Goal: Task Accomplishment & Management: Manage account settings

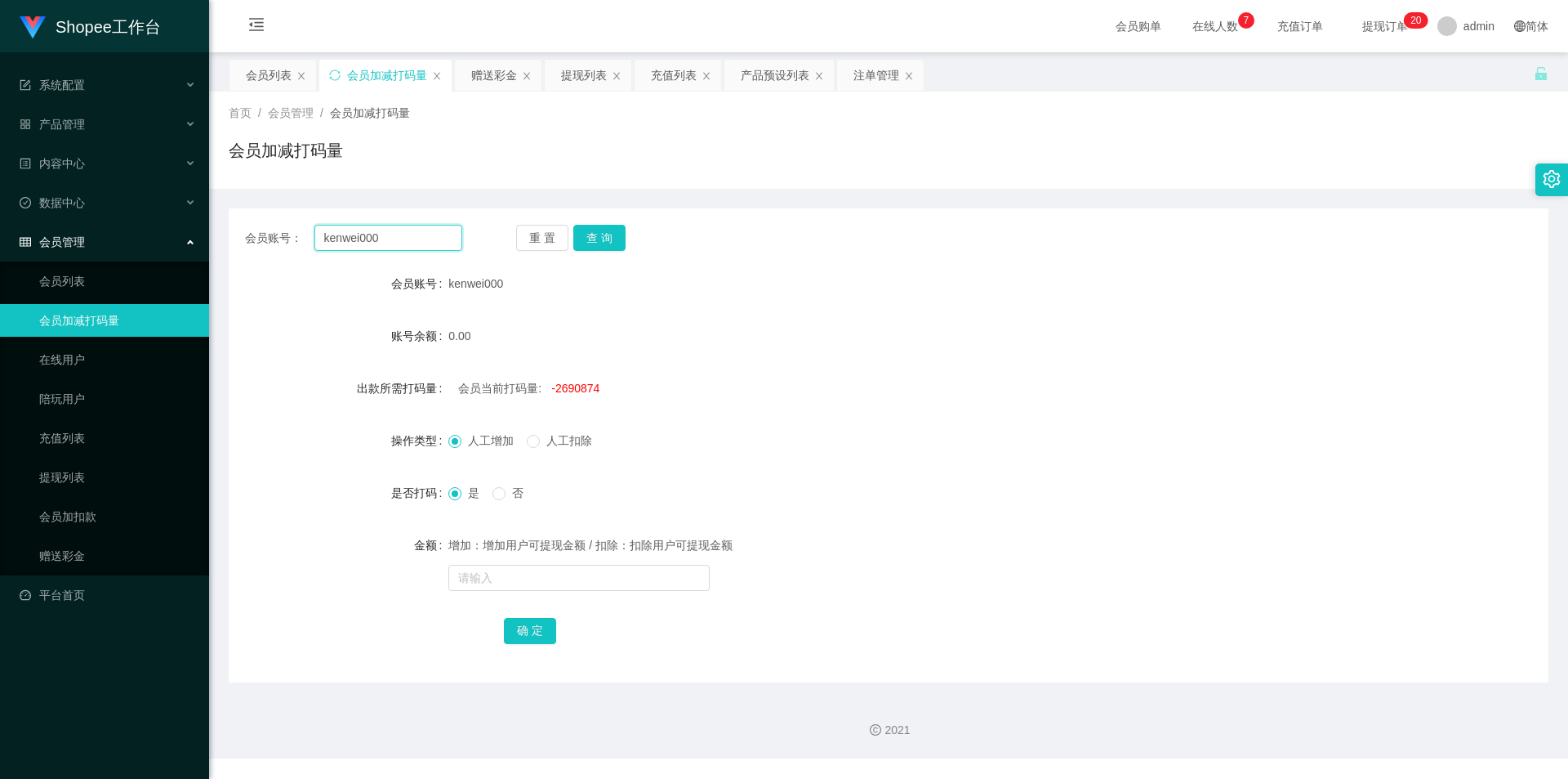
click at [434, 239] on input "kenwei000" at bounding box center [388, 237] width 148 height 26
paste input "laiyinying"
type input "laiyinying"
click at [621, 248] on button "查 询" at bounding box center [599, 237] width 52 height 26
click at [281, 74] on div "会员列表" at bounding box center [268, 75] width 46 height 31
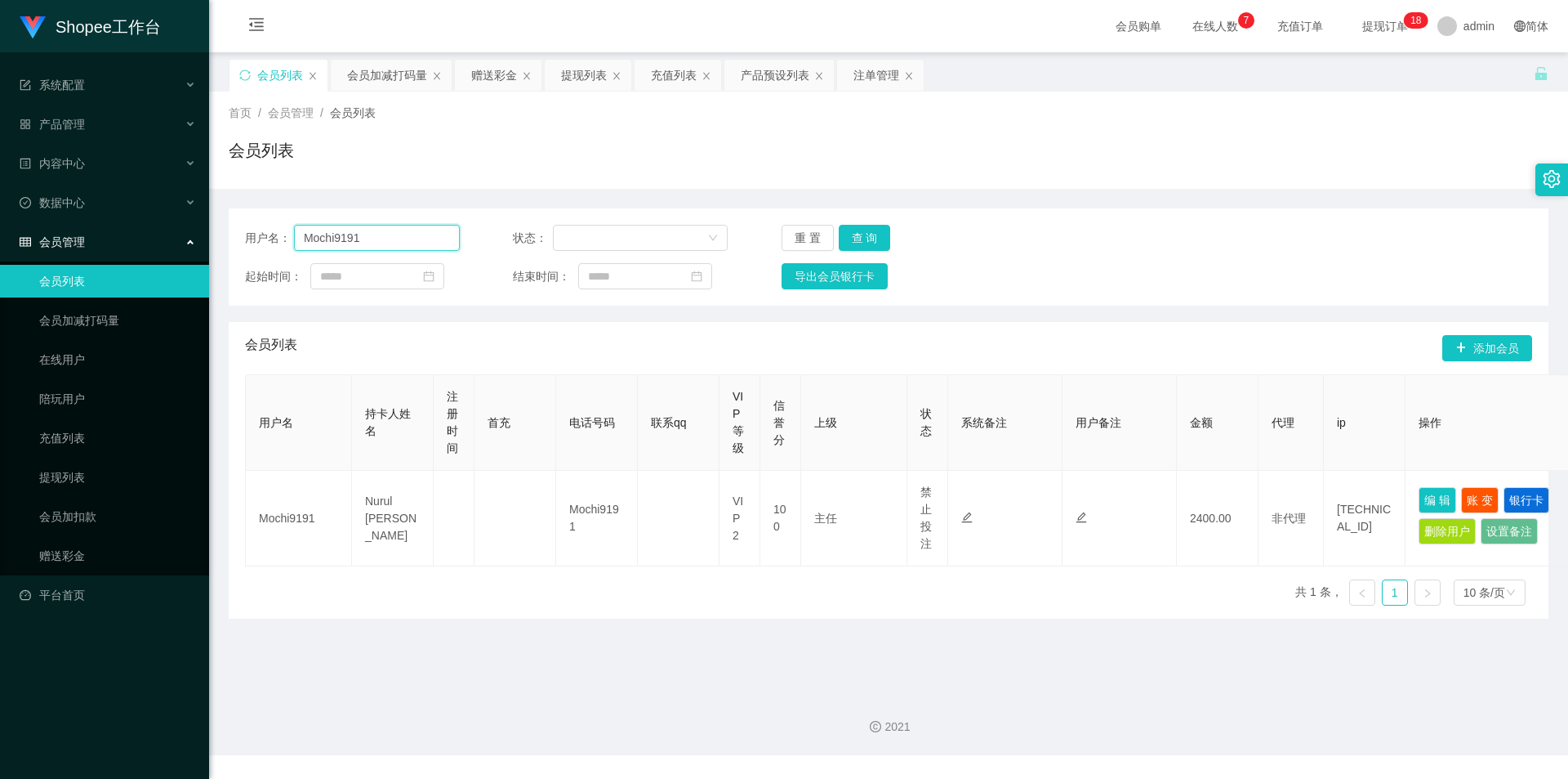
click at [402, 237] on input "Mochi9191" at bounding box center [377, 237] width 166 height 26
paste input "Yuminthai"
type input "Yuminthai"
click at [861, 235] on button "查 询" at bounding box center [865, 237] width 52 height 26
click at [389, 85] on div "会员加减打码量" at bounding box center [386, 75] width 80 height 31
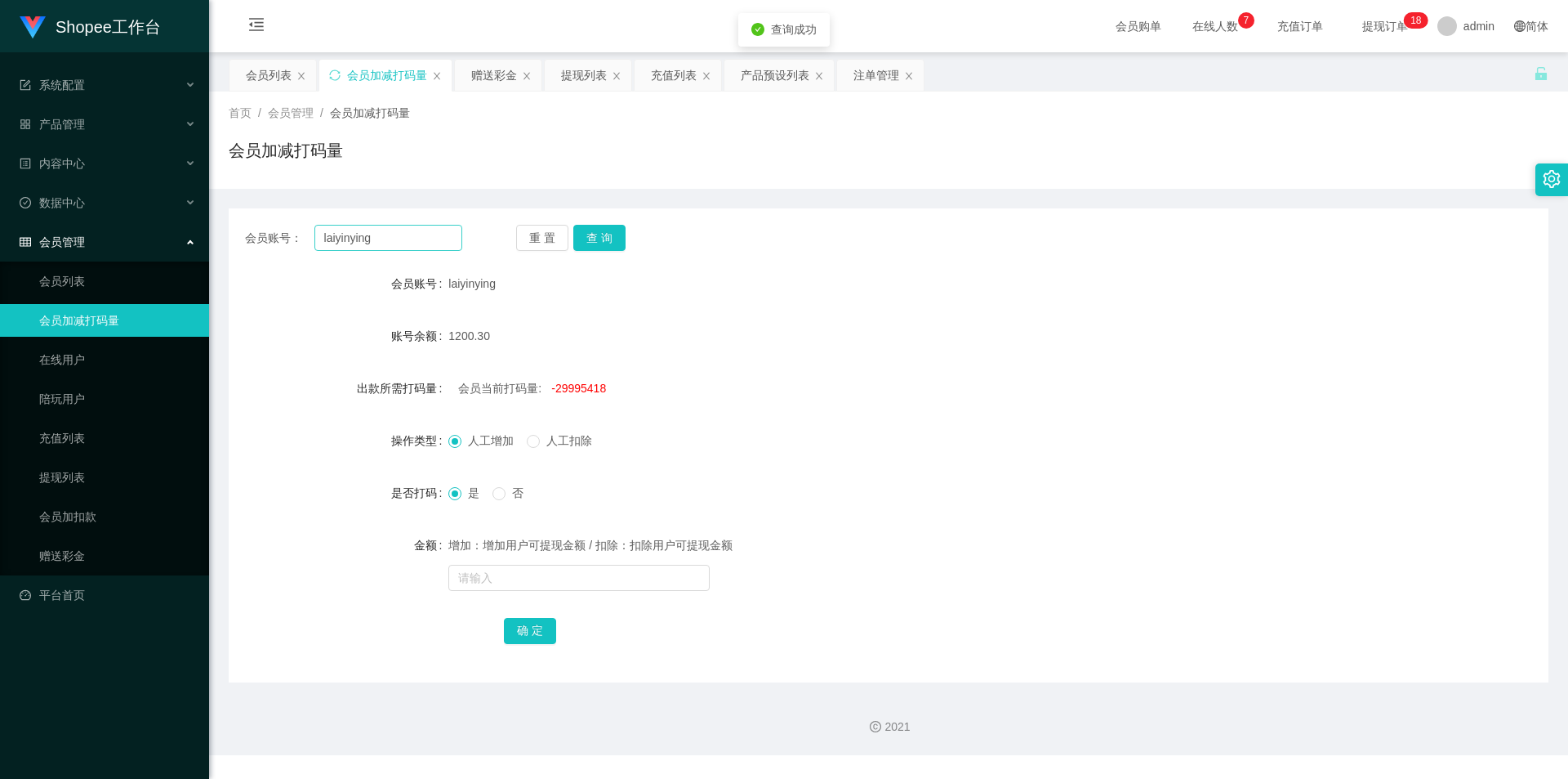
drag, startPoint x: 373, startPoint y: 223, endPoint x: 381, endPoint y: 239, distance: 17.9
click at [373, 225] on div "会员账号： laiyinying 重 置 查 询 会员账号 laiyinying 账号余额 1200.30 出款所需打码量 会员当前打码量: -2999541…" at bounding box center [888, 445] width 1319 height 474
drag, startPoint x: 381, startPoint y: 239, endPoint x: 443, endPoint y: 254, distance: 63.8
click at [381, 239] on input "laiyinying" at bounding box center [388, 237] width 148 height 26
paste input "Yuminthai"
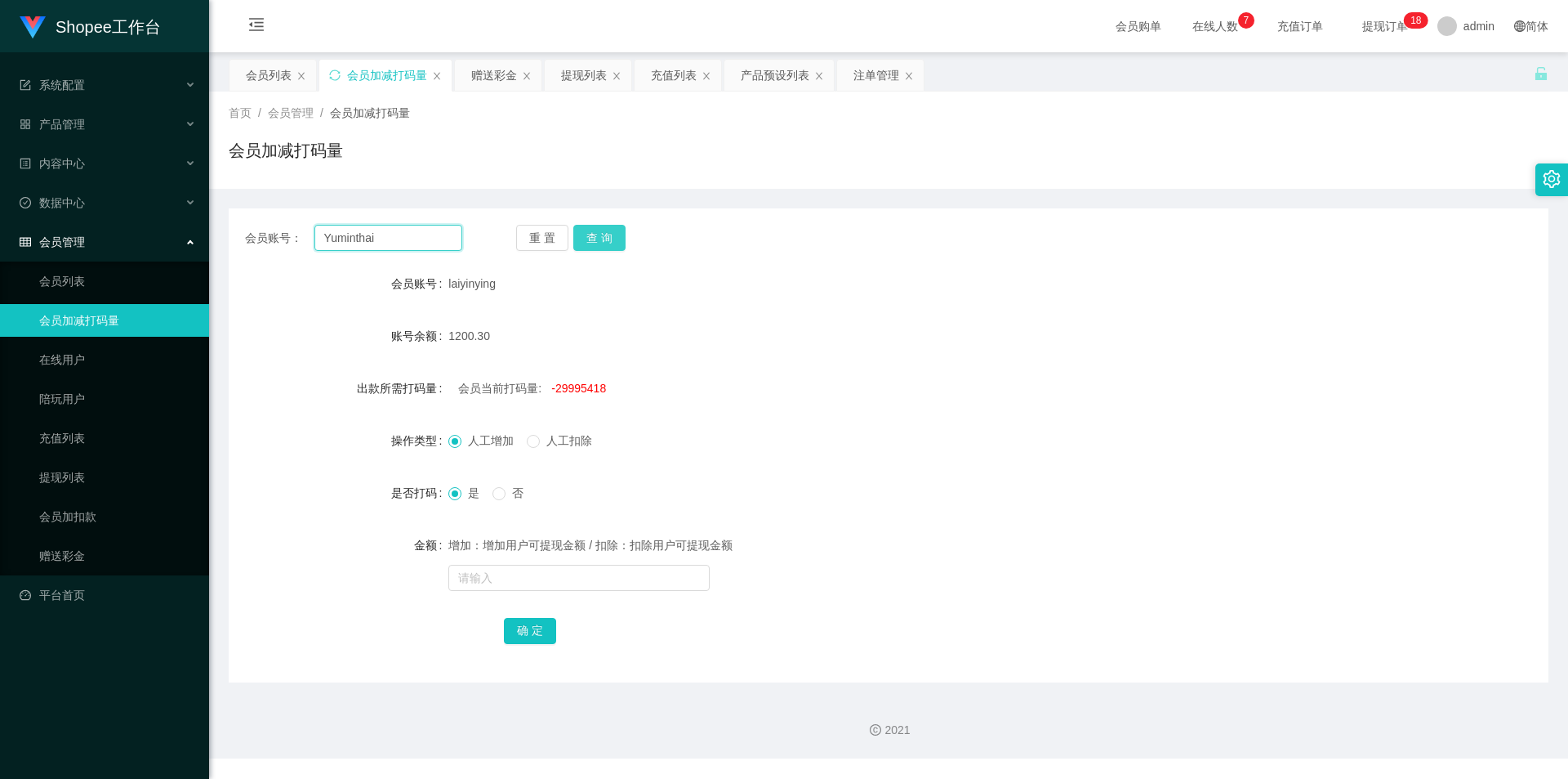
type input "Yuminthai"
drag, startPoint x: 611, startPoint y: 230, endPoint x: 609, endPoint y: 322, distance: 92.0
click at [611, 230] on button "查 询" at bounding box center [599, 237] width 52 height 26
click at [248, 84] on div "会员列表" at bounding box center [268, 75] width 46 height 31
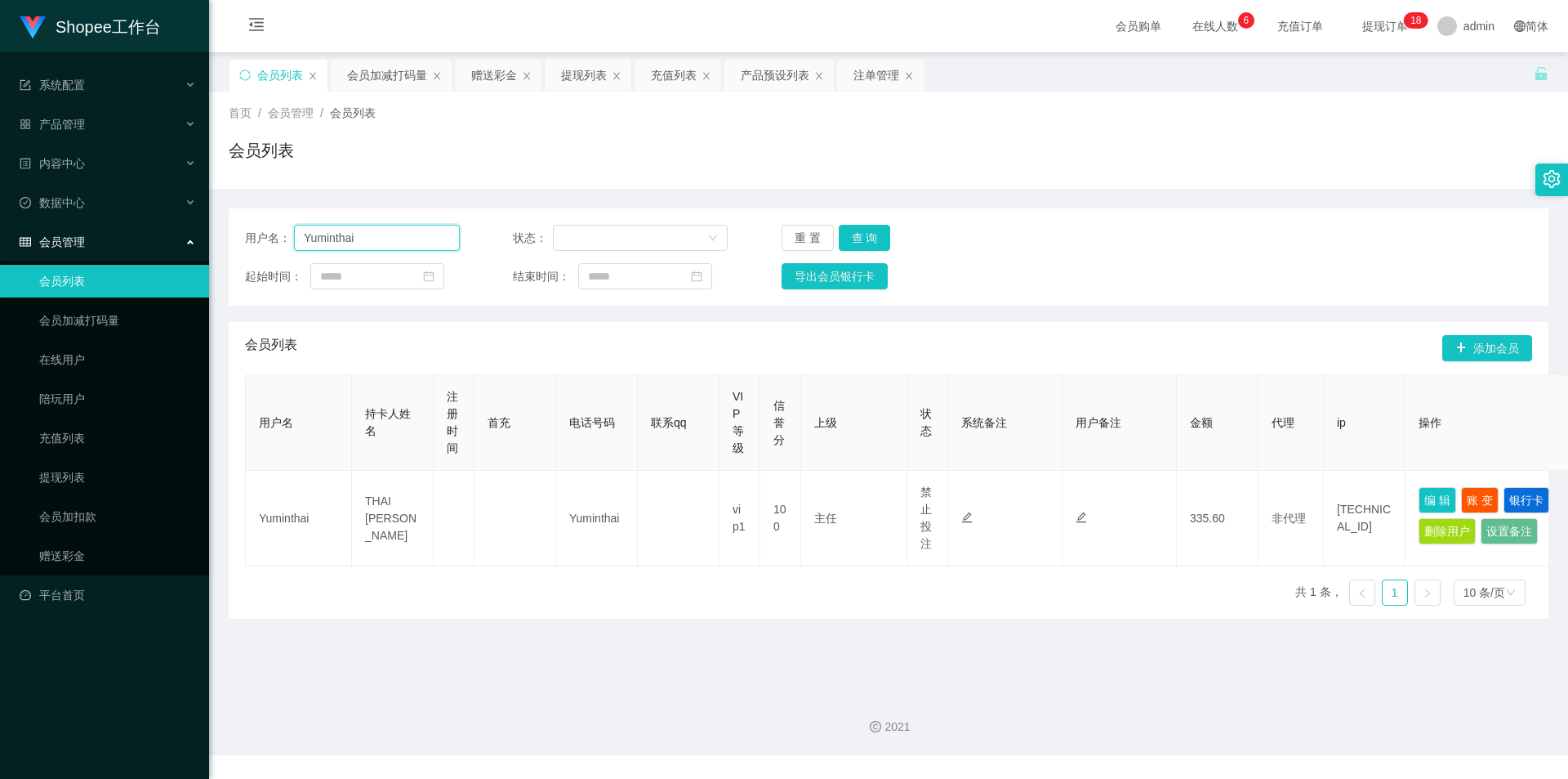
click at [386, 240] on input "Yuminthai" at bounding box center [377, 237] width 166 height 26
drag, startPoint x: 577, startPoint y: 69, endPoint x: 548, endPoint y: 106, distance: 47.0
click at [577, 69] on div "提现列表" at bounding box center [584, 75] width 46 height 31
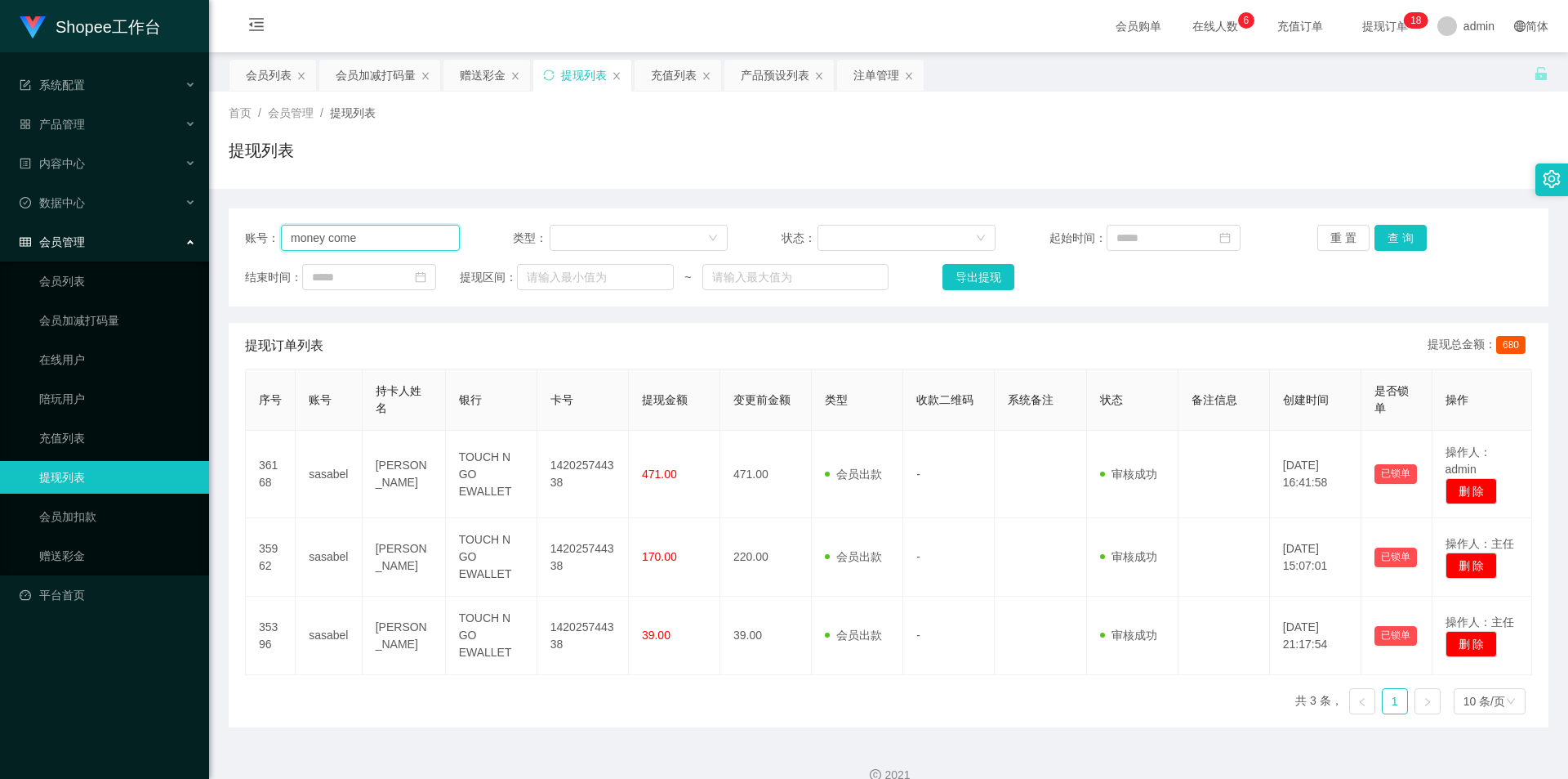
click at [337, 226] on input "money come" at bounding box center [370, 237] width 179 height 26
paste input "Yuminthai"
type input "Yuminthai"
click at [1404, 239] on button "查 询" at bounding box center [1401, 237] width 52 height 26
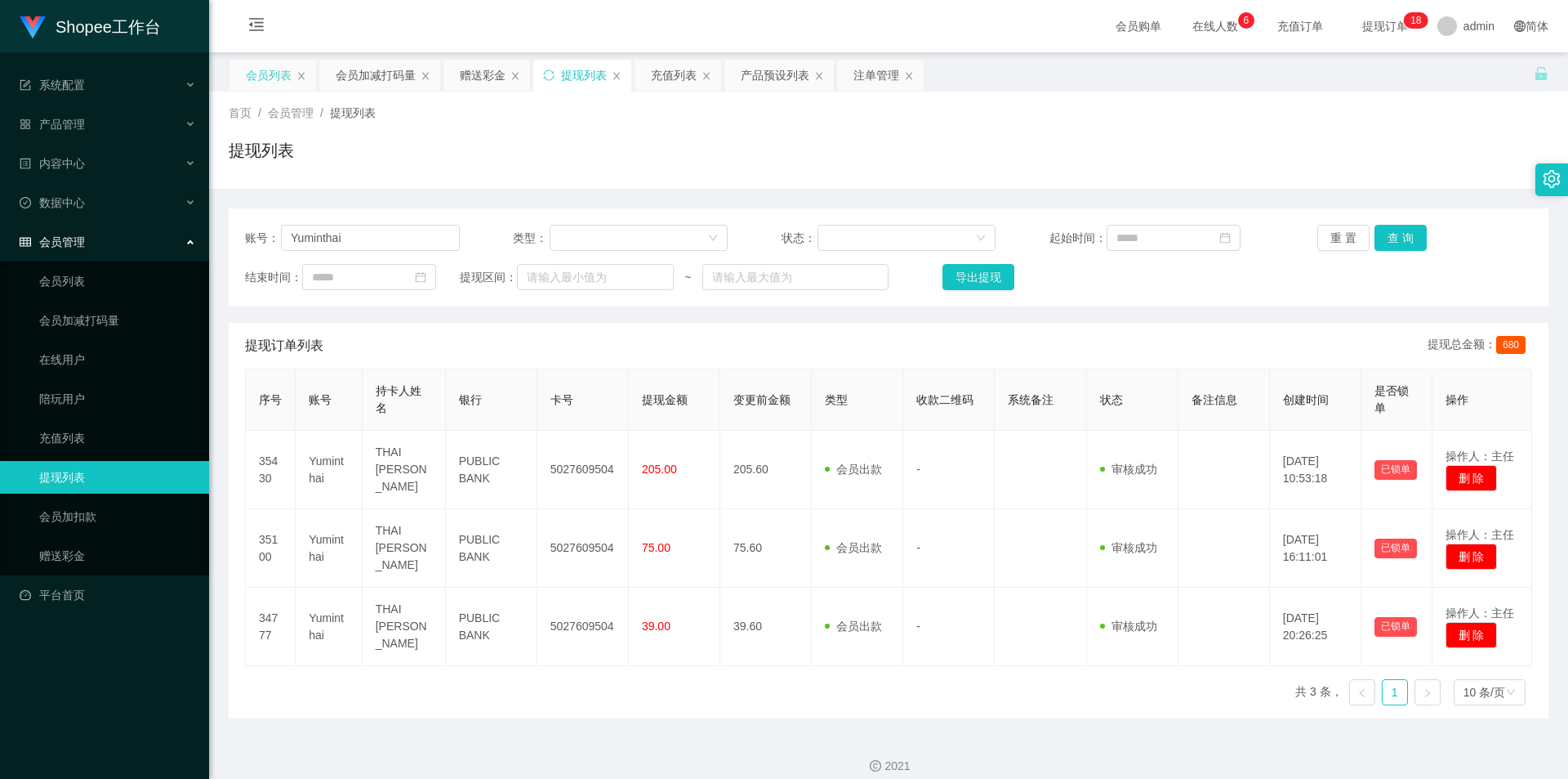
click at [257, 84] on div "会员列表" at bounding box center [268, 75] width 46 height 31
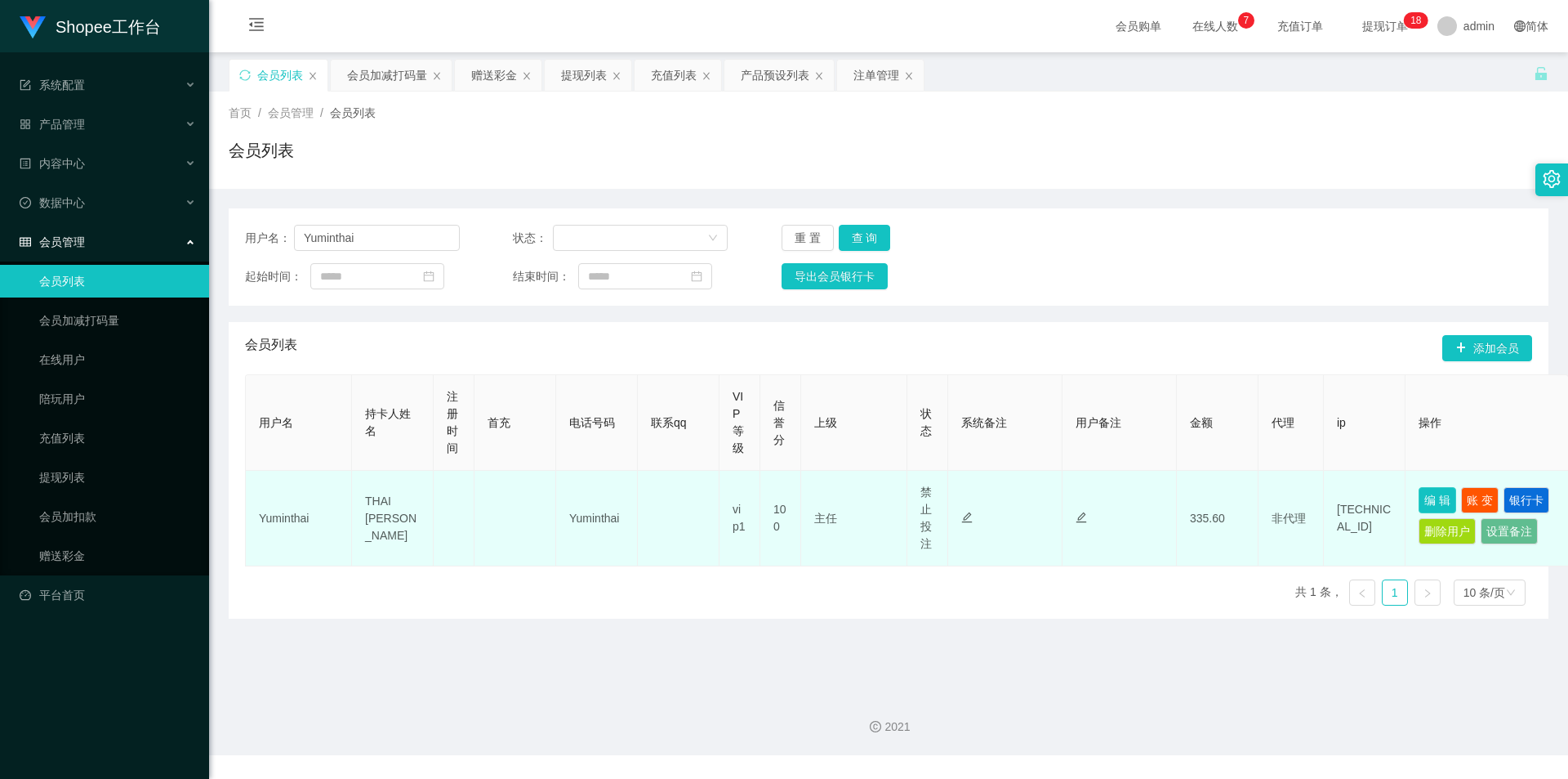
click at [1441, 494] on button "编 辑" at bounding box center [1437, 499] width 38 height 26
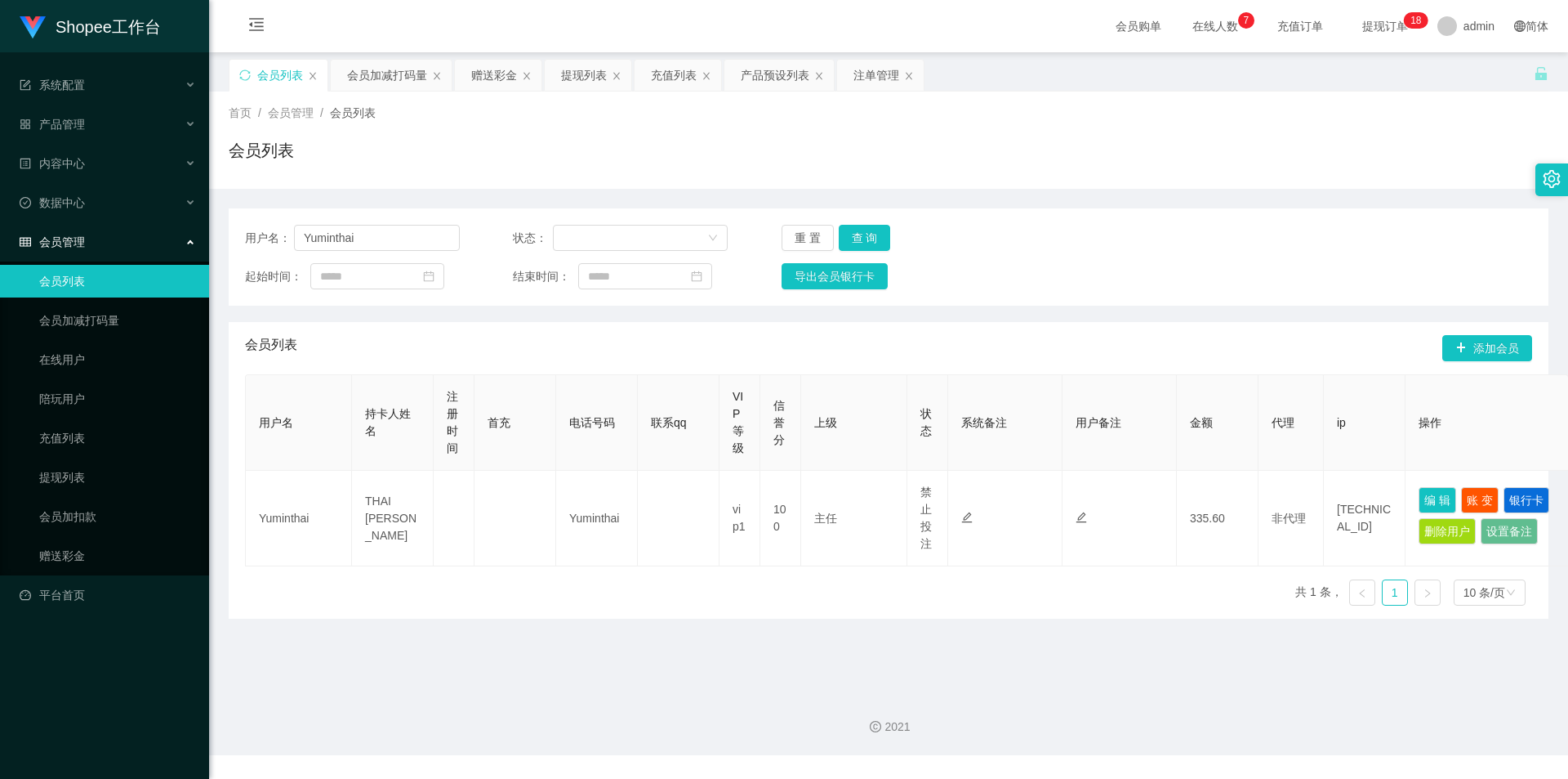
type input "Yuminthai"
type input "THAI [PERSON_NAME]"
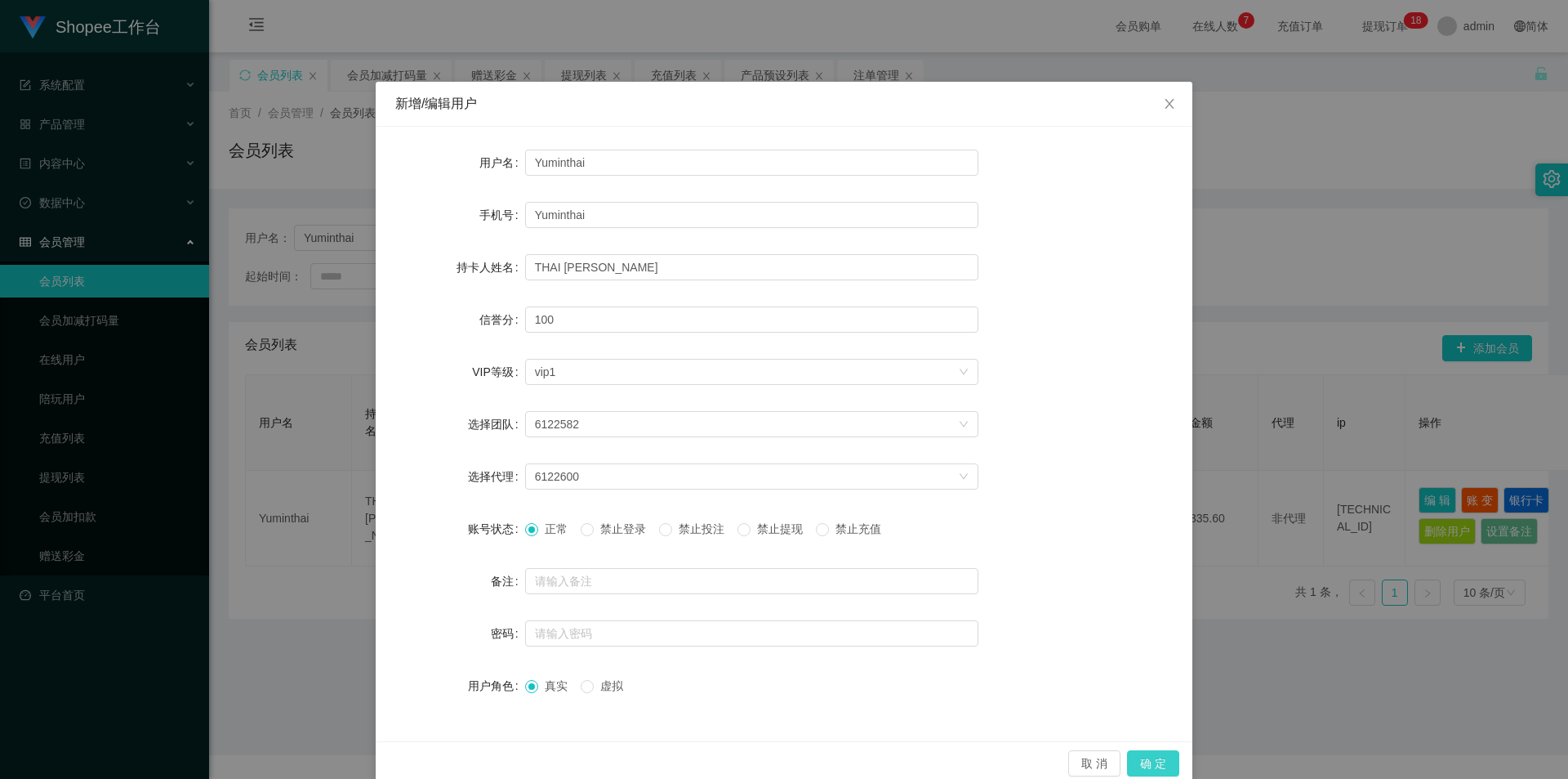
click at [1145, 759] on button "确 定" at bounding box center [1153, 762] width 52 height 26
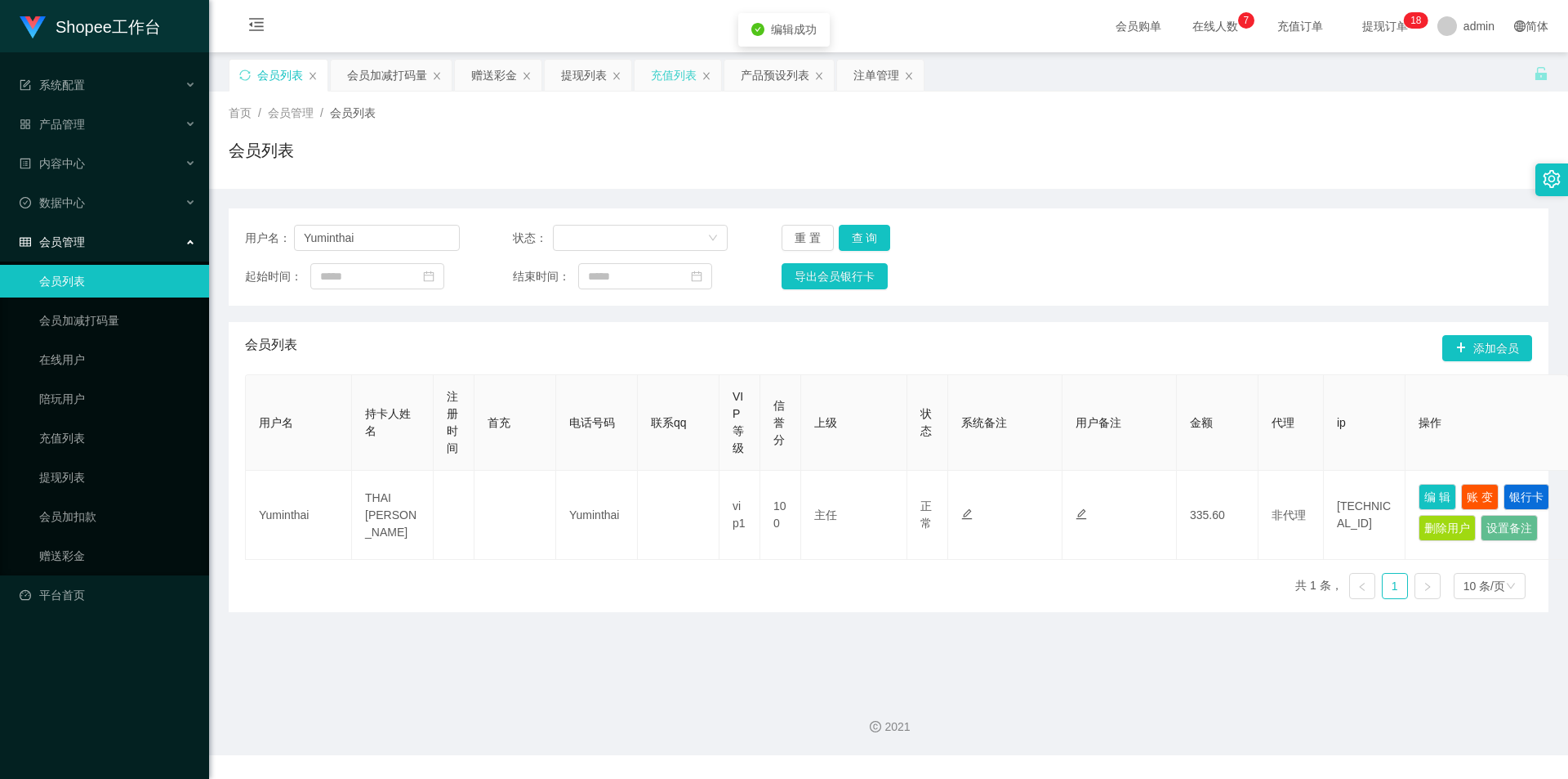
click at [645, 70] on div "充值列表" at bounding box center [678, 75] width 86 height 31
click at [676, 84] on div "充值列表" at bounding box center [673, 75] width 46 height 31
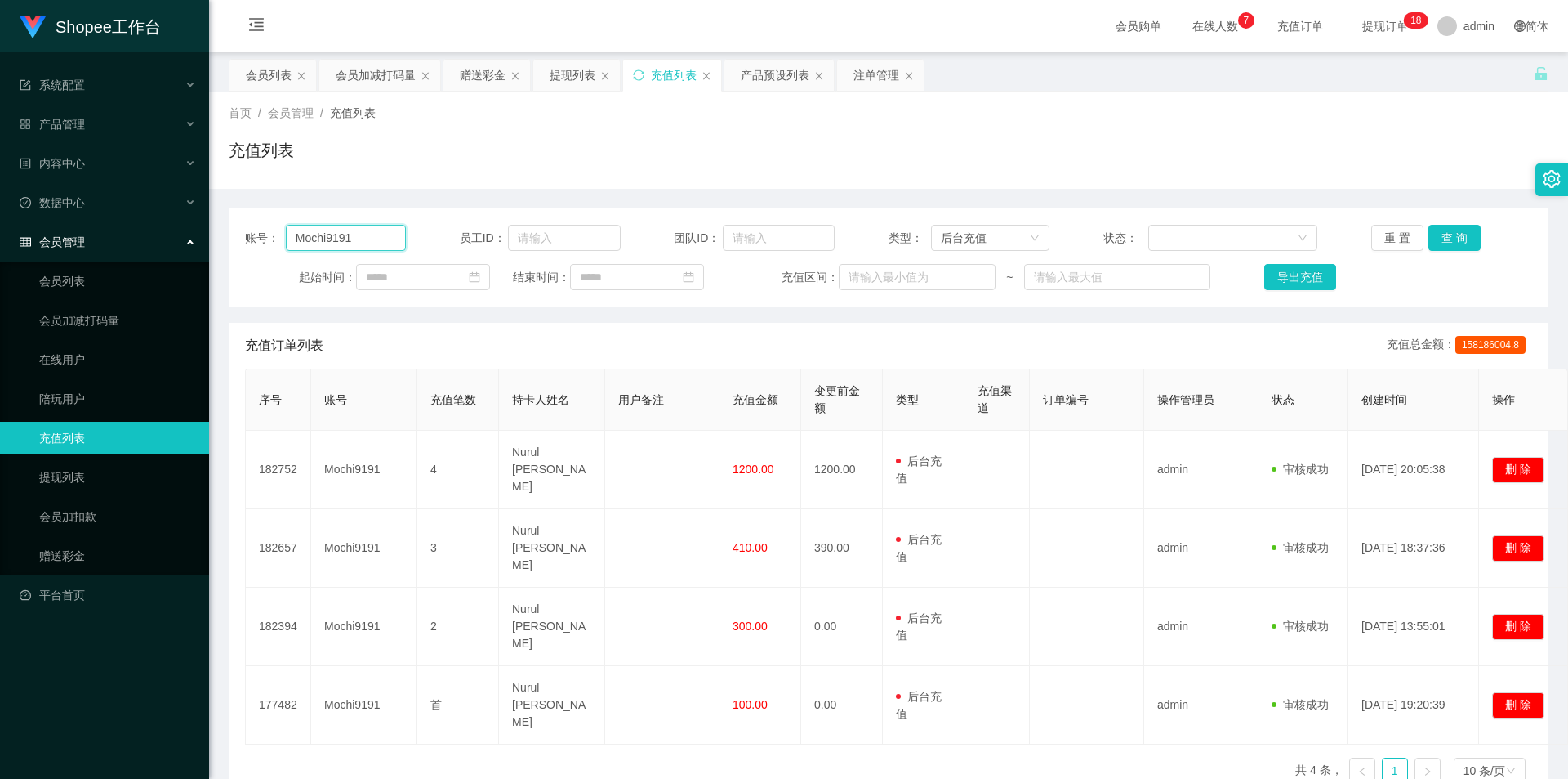
click at [350, 237] on input "Mochi9191" at bounding box center [346, 237] width 120 height 26
paste input "Yuminthai"
type input "Yuminthai"
click at [1474, 240] on div "重 置 查 询" at bounding box center [1478, 237] width 215 height 26
click at [1457, 244] on button "查 询" at bounding box center [1454, 237] width 52 height 26
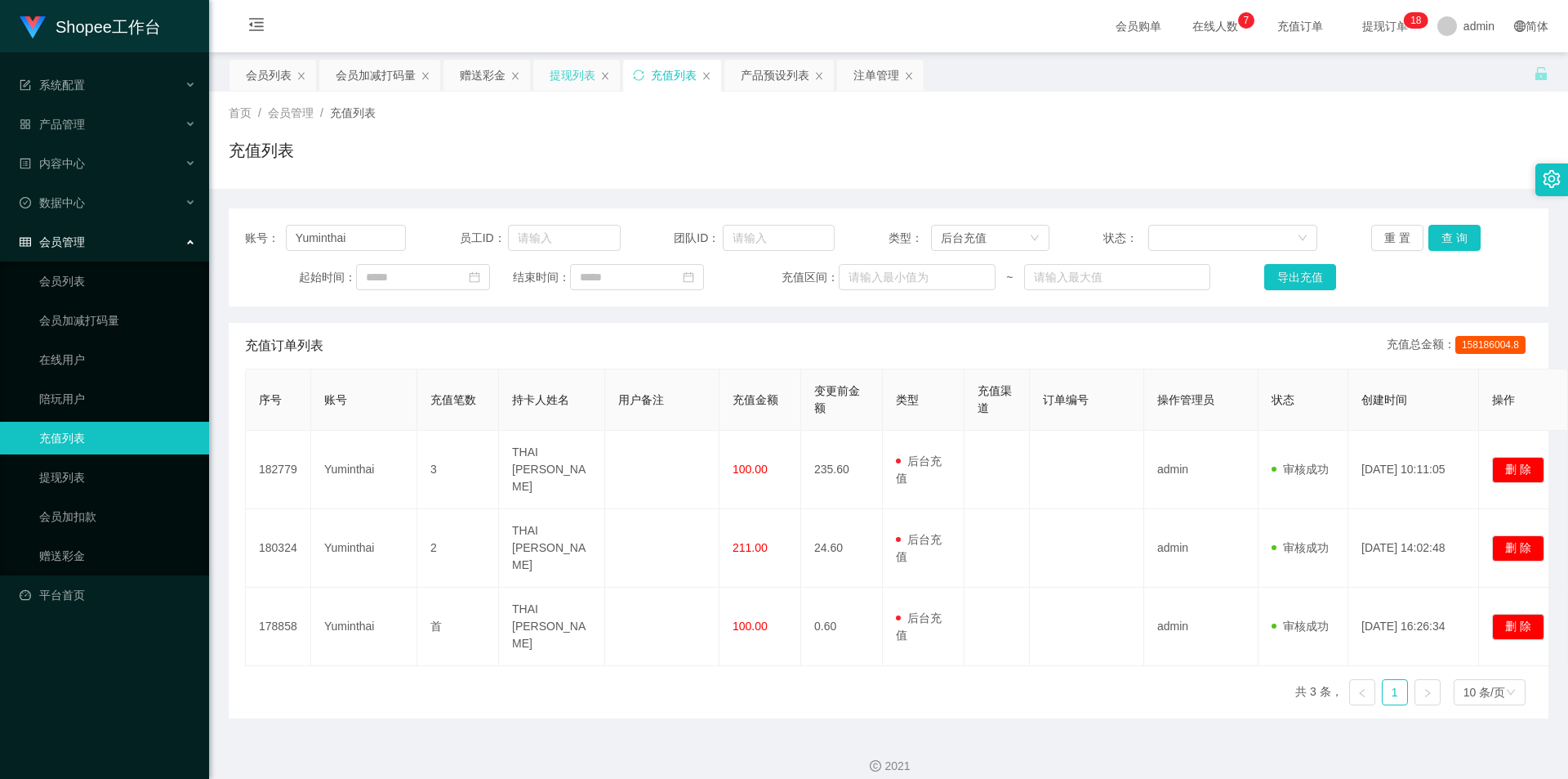
click at [560, 70] on div "提现列表" at bounding box center [572, 75] width 46 height 31
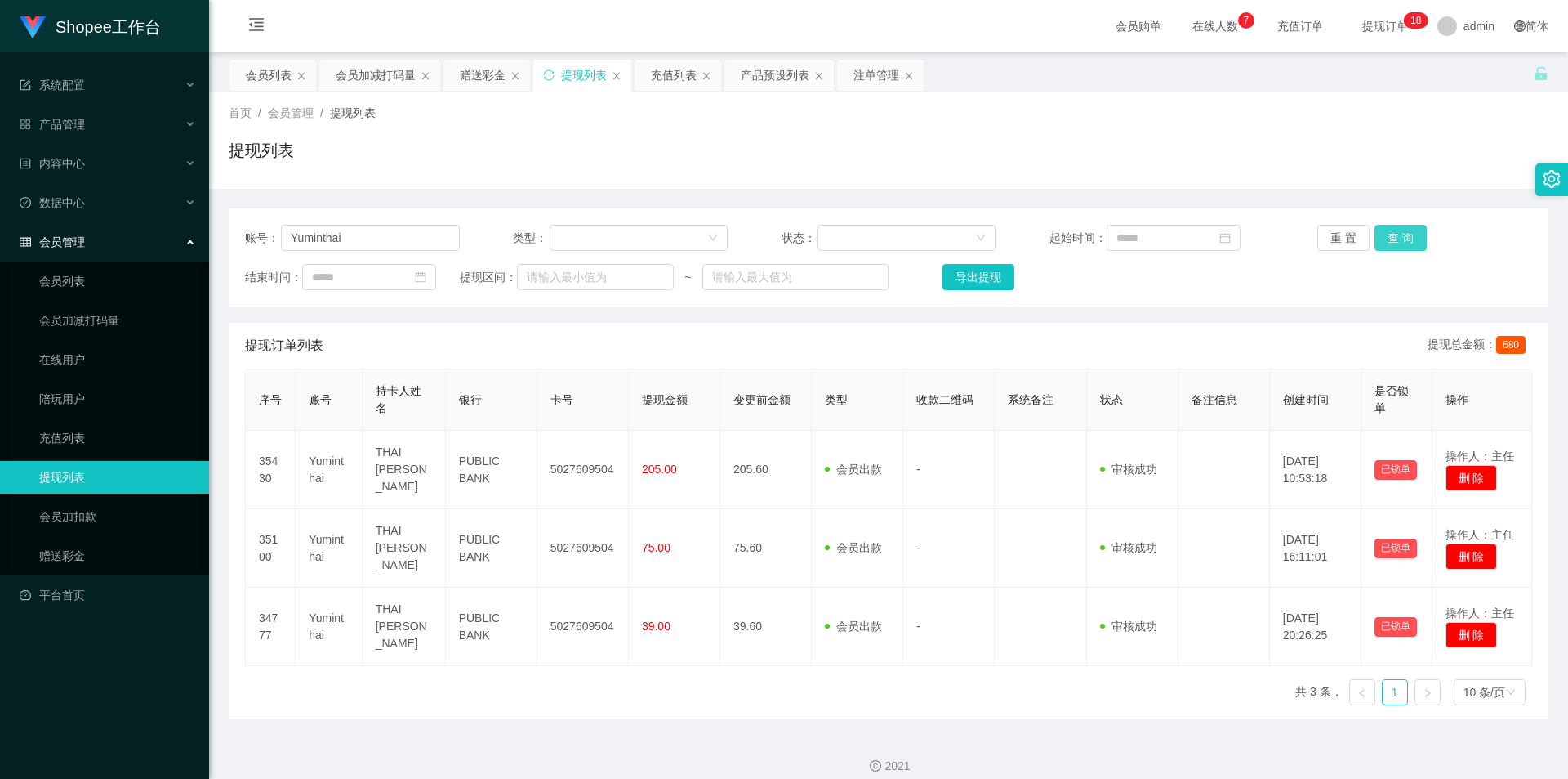
click at [1412, 239] on button "查 询" at bounding box center [1401, 237] width 52 height 26
click at [680, 82] on div "充值列表" at bounding box center [673, 75] width 46 height 31
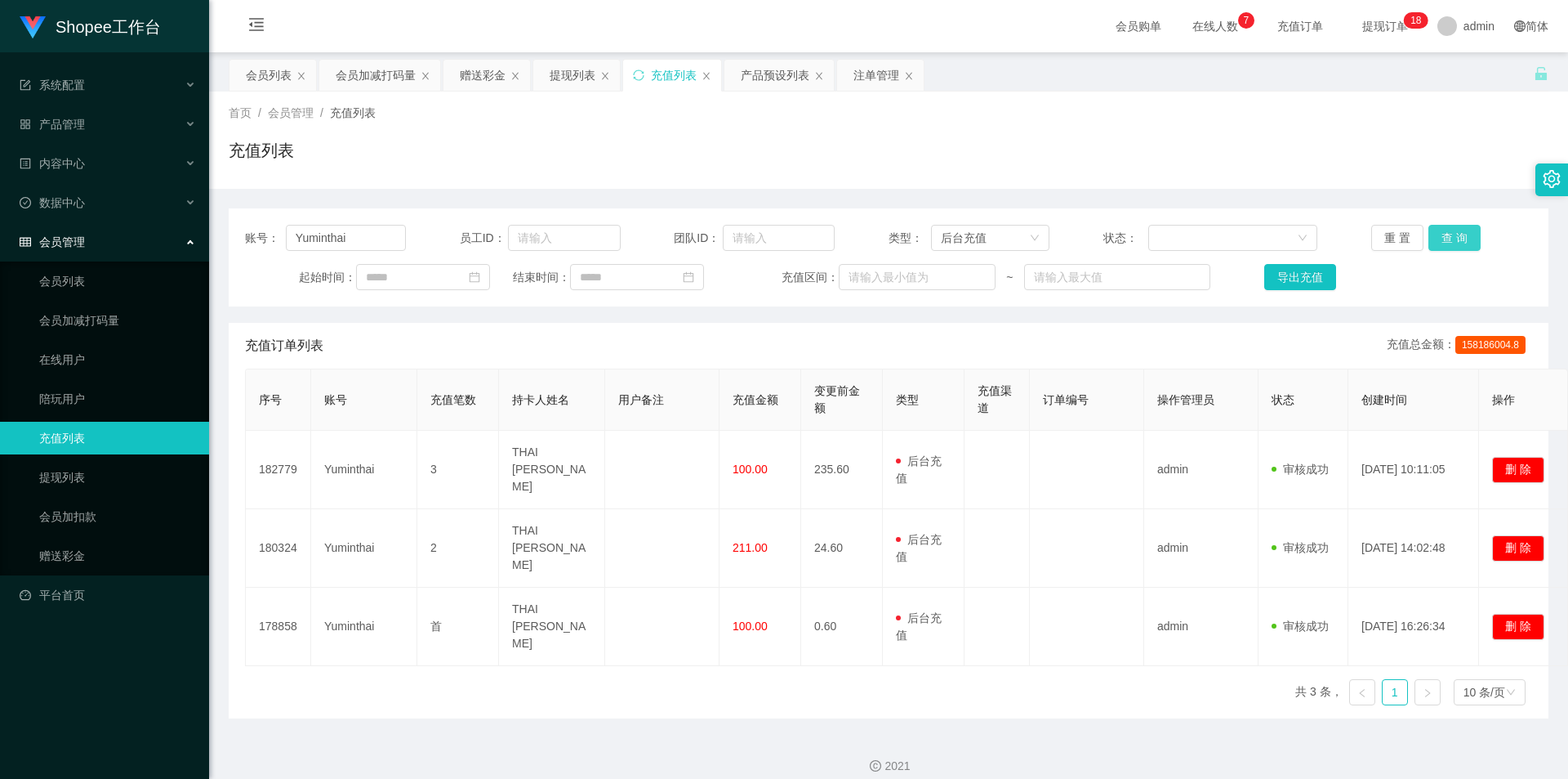
click at [1460, 242] on button "查 询" at bounding box center [1454, 237] width 52 height 26
drag, startPoint x: 262, startPoint y: 75, endPoint x: 292, endPoint y: 86, distance: 32.0
click at [262, 75] on div "会员列表" at bounding box center [268, 75] width 46 height 31
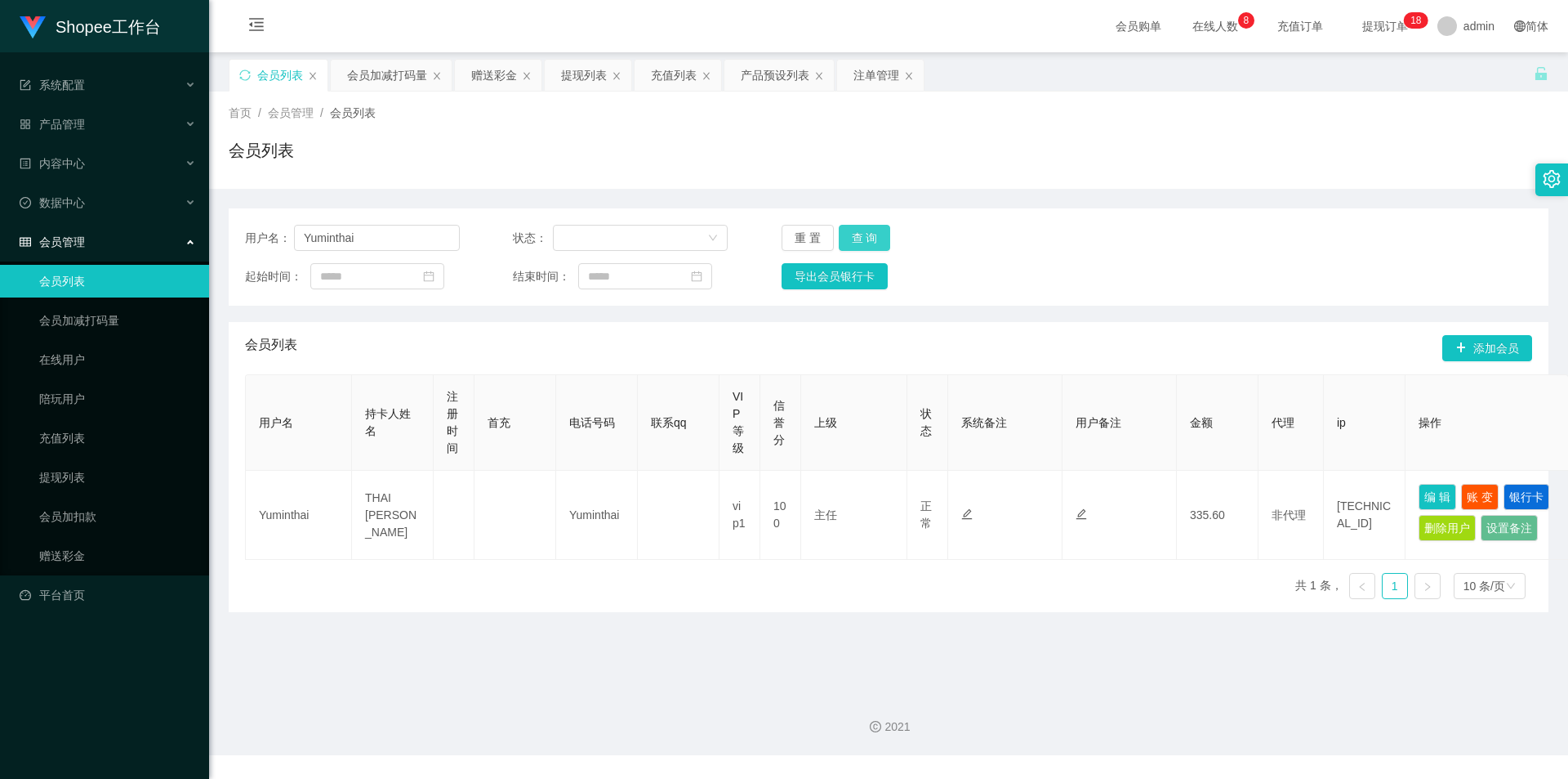
click at [859, 236] on button "查 询" at bounding box center [865, 237] width 52 height 26
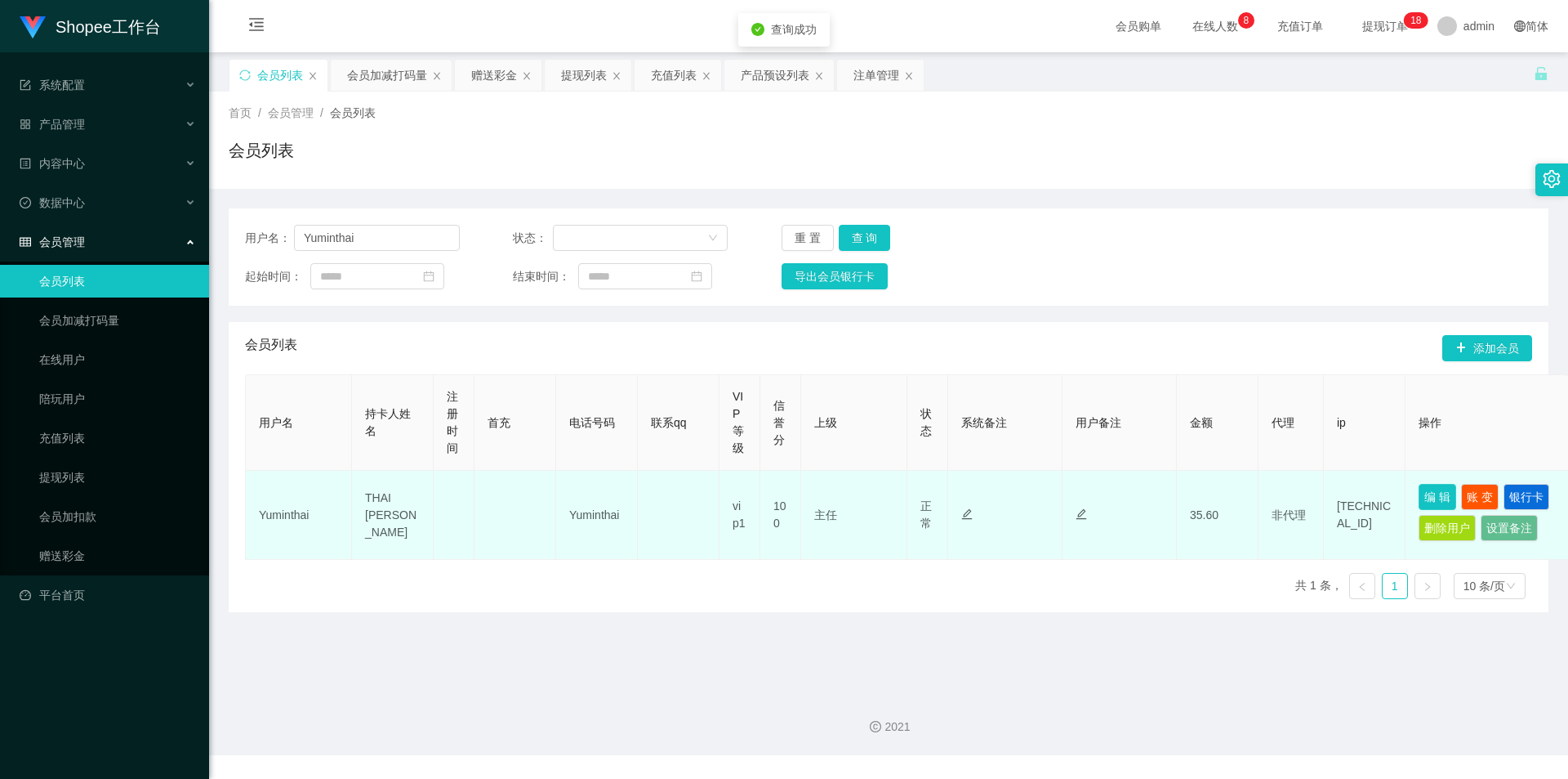
click at [1431, 493] on button "编 辑" at bounding box center [1437, 496] width 38 height 26
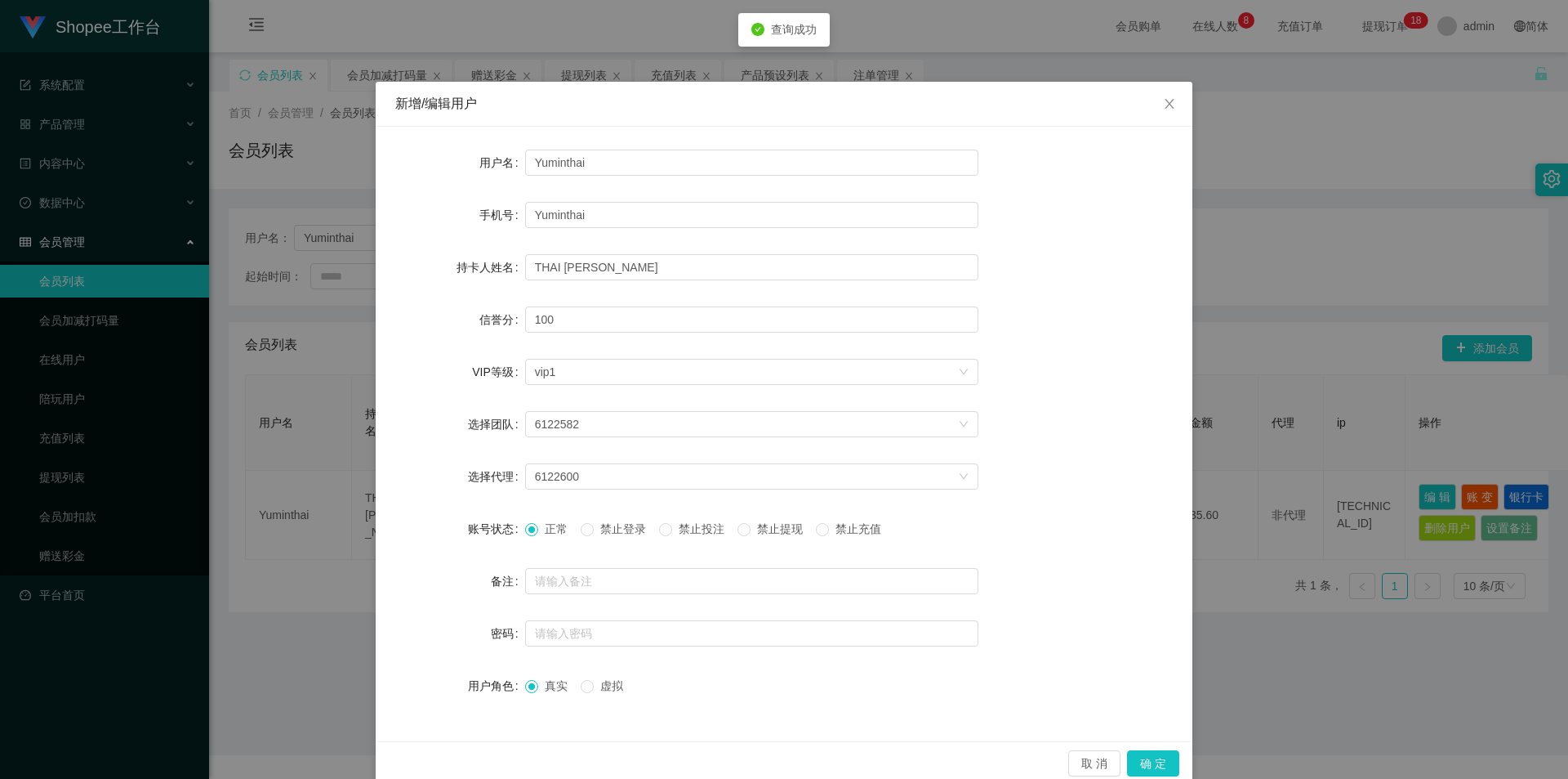
click at [708, 528] on span "禁止投注" at bounding box center [701, 527] width 59 height 13
click at [1145, 759] on button "确 定" at bounding box center [1153, 762] width 52 height 26
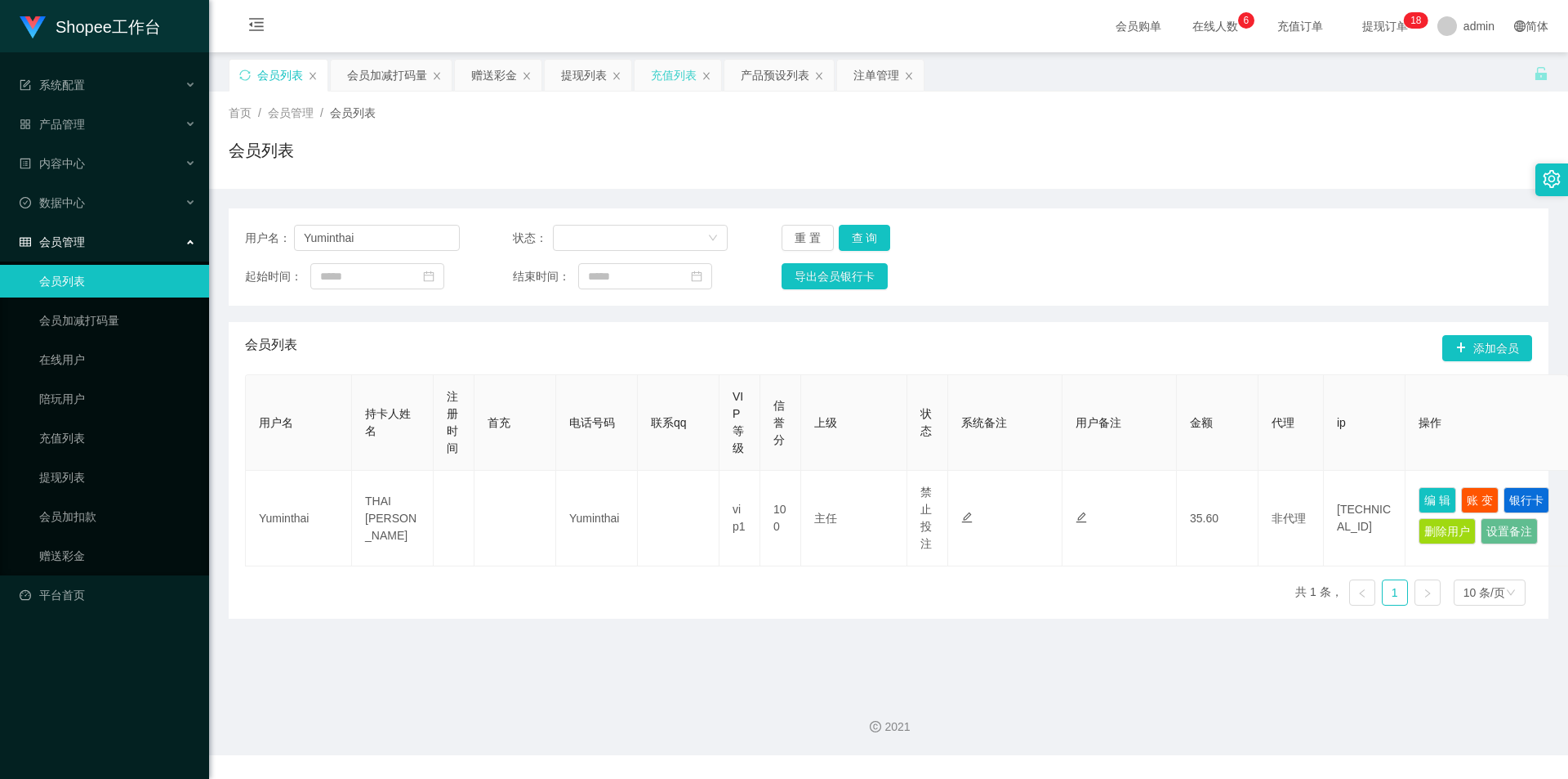
click at [681, 68] on div "充值列表" at bounding box center [673, 75] width 46 height 31
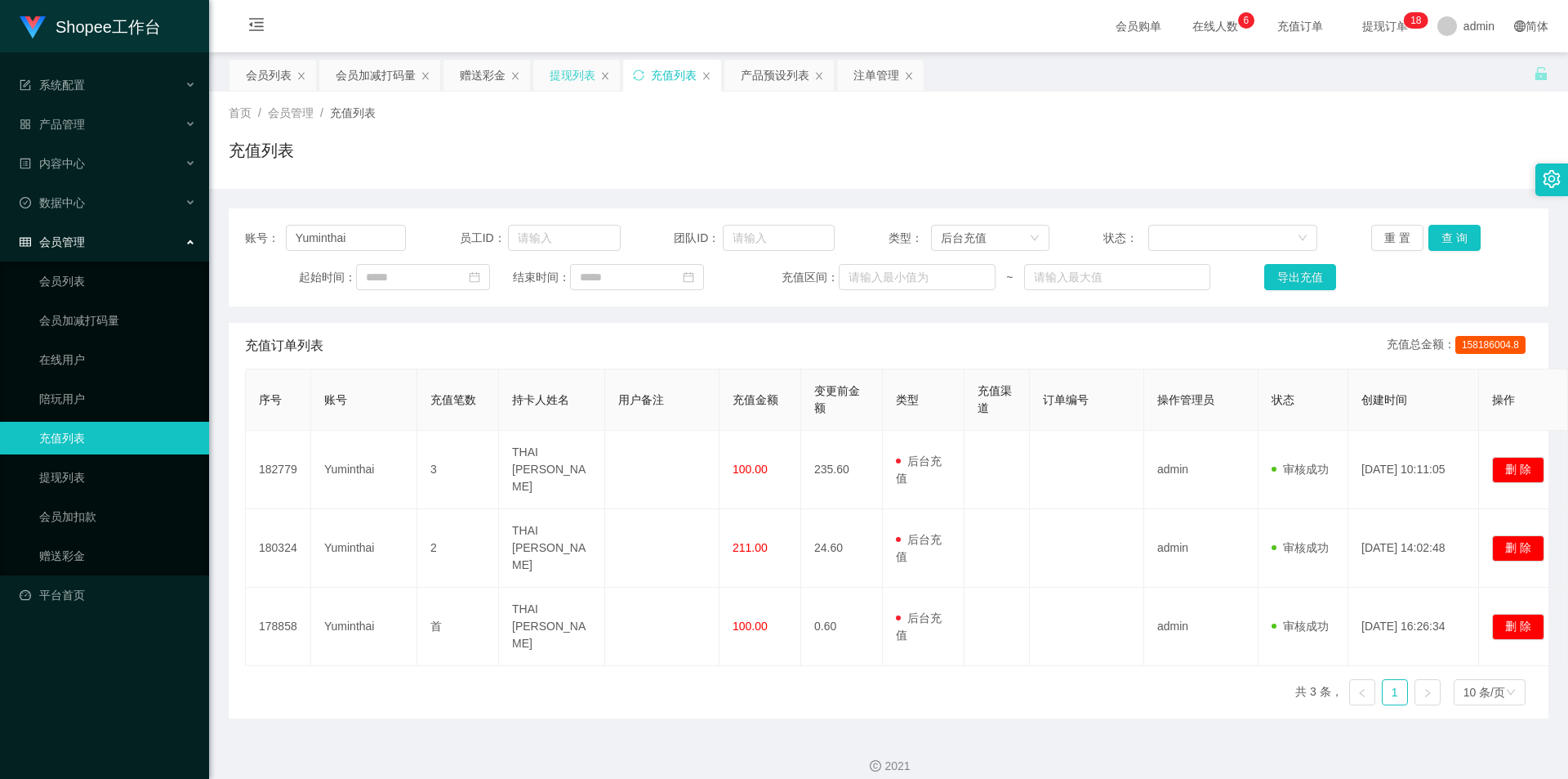
click at [577, 79] on div "提现列表" at bounding box center [572, 75] width 46 height 31
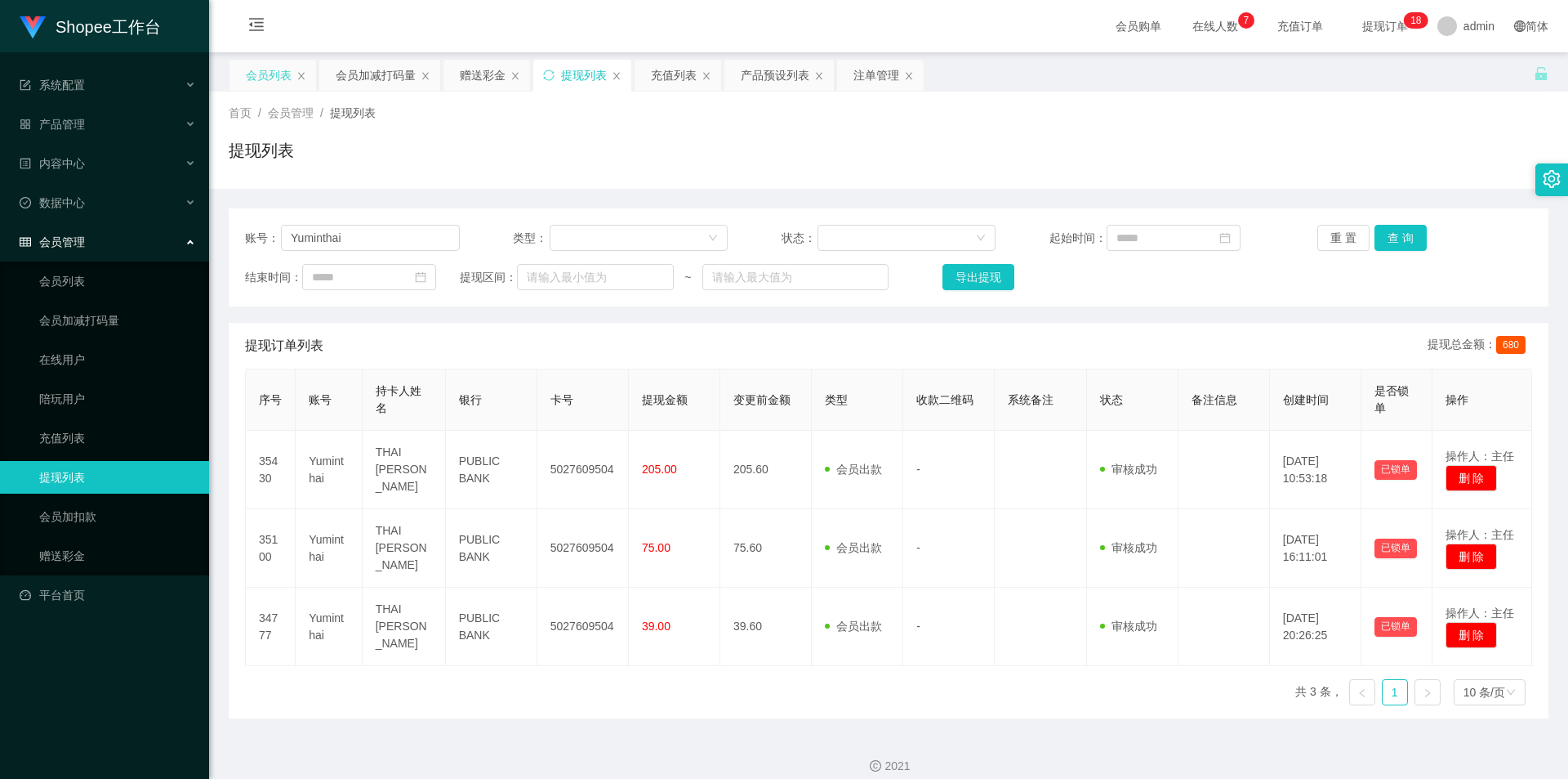
click at [254, 69] on div "会员列表" at bounding box center [268, 75] width 46 height 31
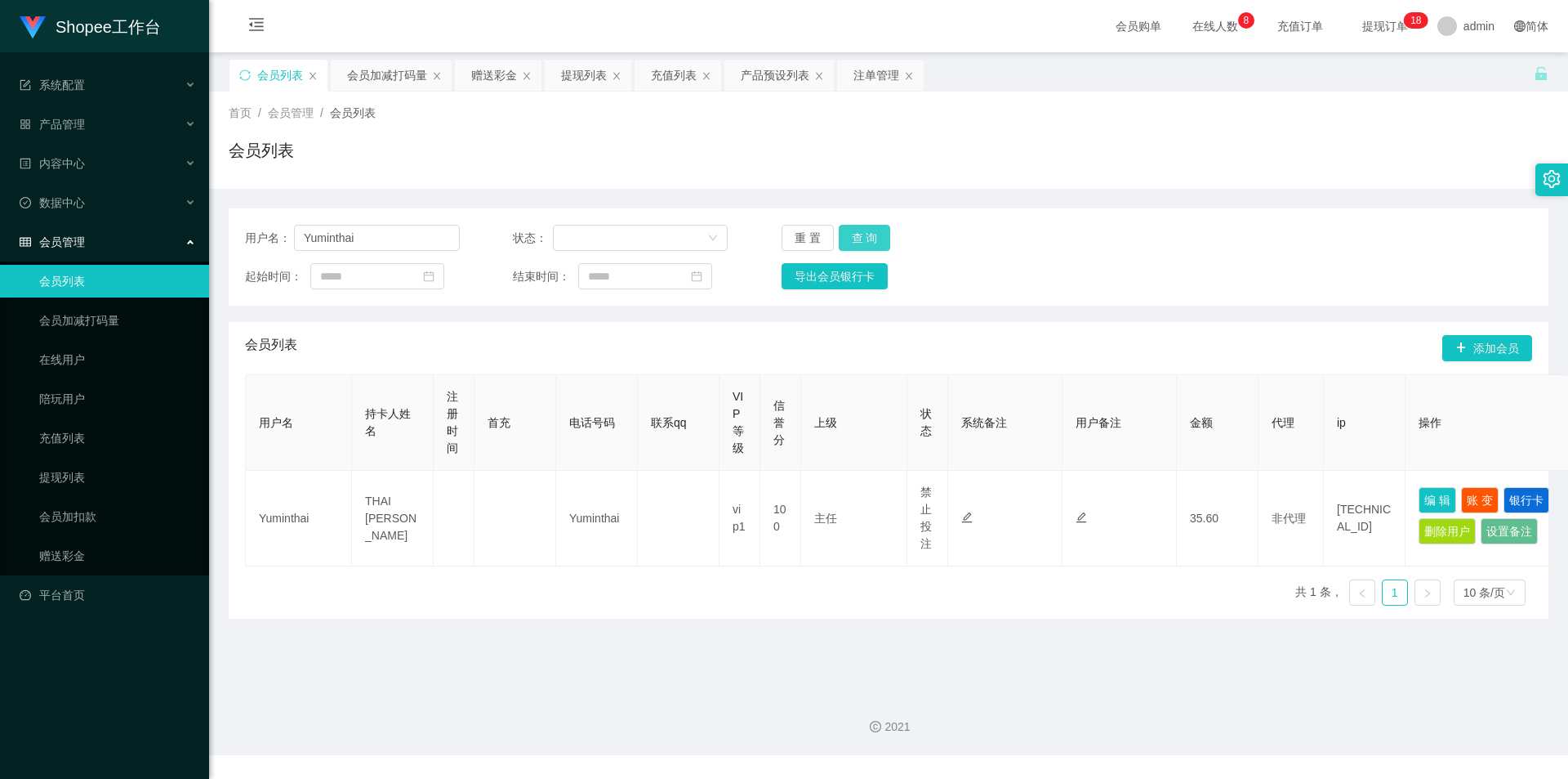
click at [882, 239] on button "查 询" at bounding box center [865, 237] width 52 height 26
click at [865, 244] on button "查 询" at bounding box center [865, 237] width 52 height 26
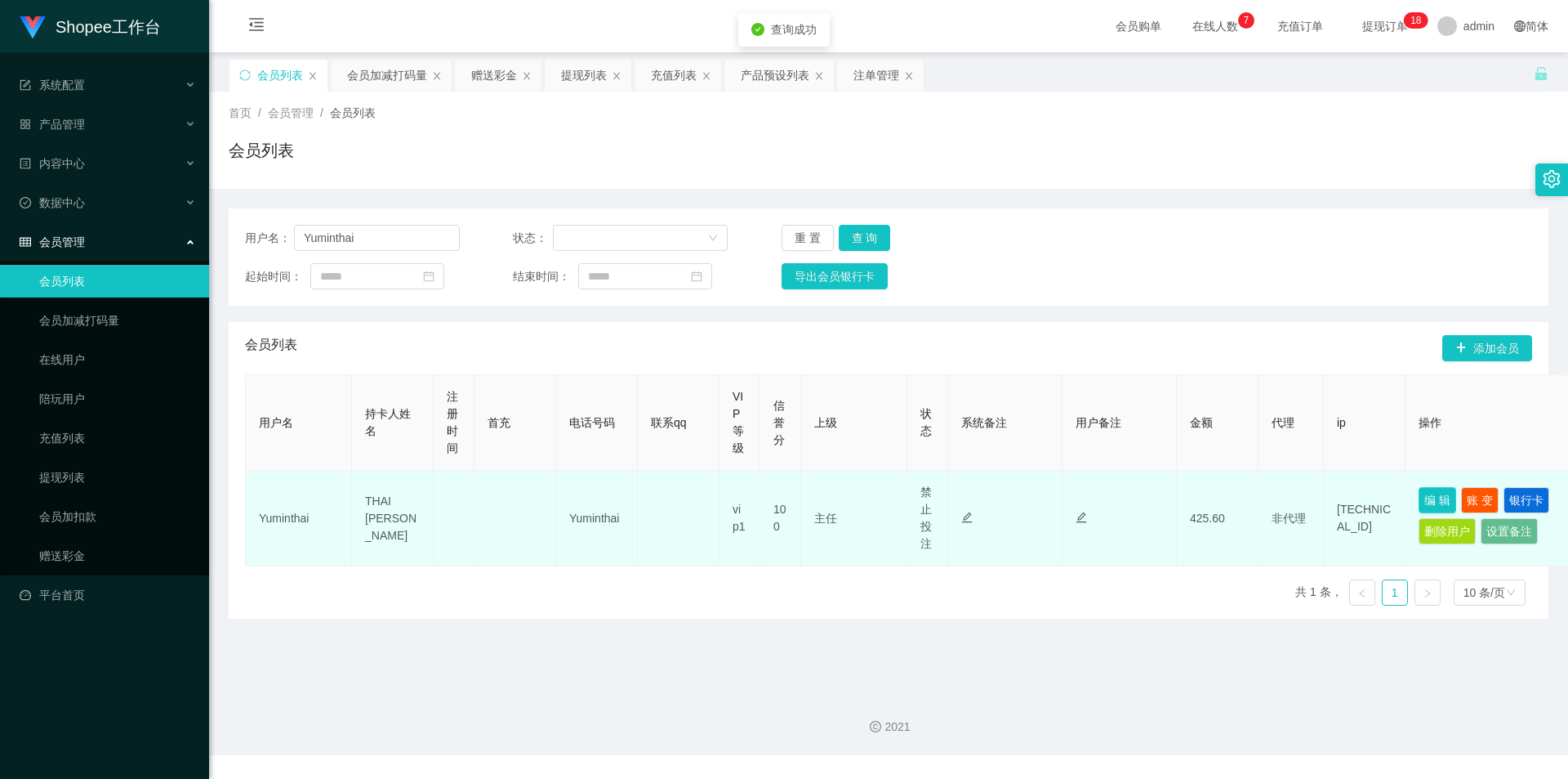
click at [1437, 501] on button "编 辑" at bounding box center [1437, 499] width 38 height 26
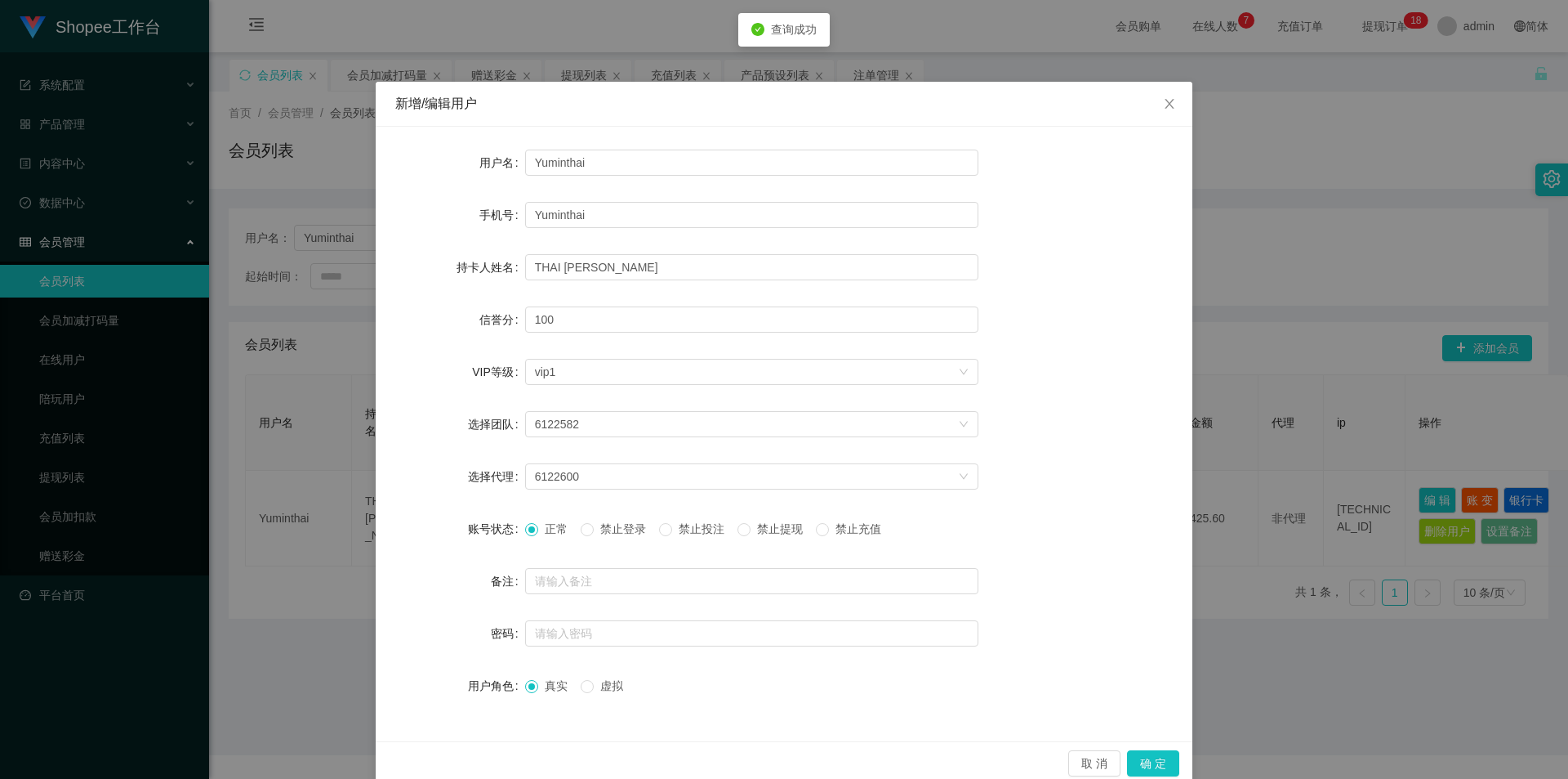
click at [1399, 676] on div "新增/编辑用户 用户名 Yuminthai 手机号 Yuminthai 持卡人姓名 THAI YU MIN 信誉分 100 VIP等级 选择VIP等级 vip…" at bounding box center [784, 390] width 1568 height 779
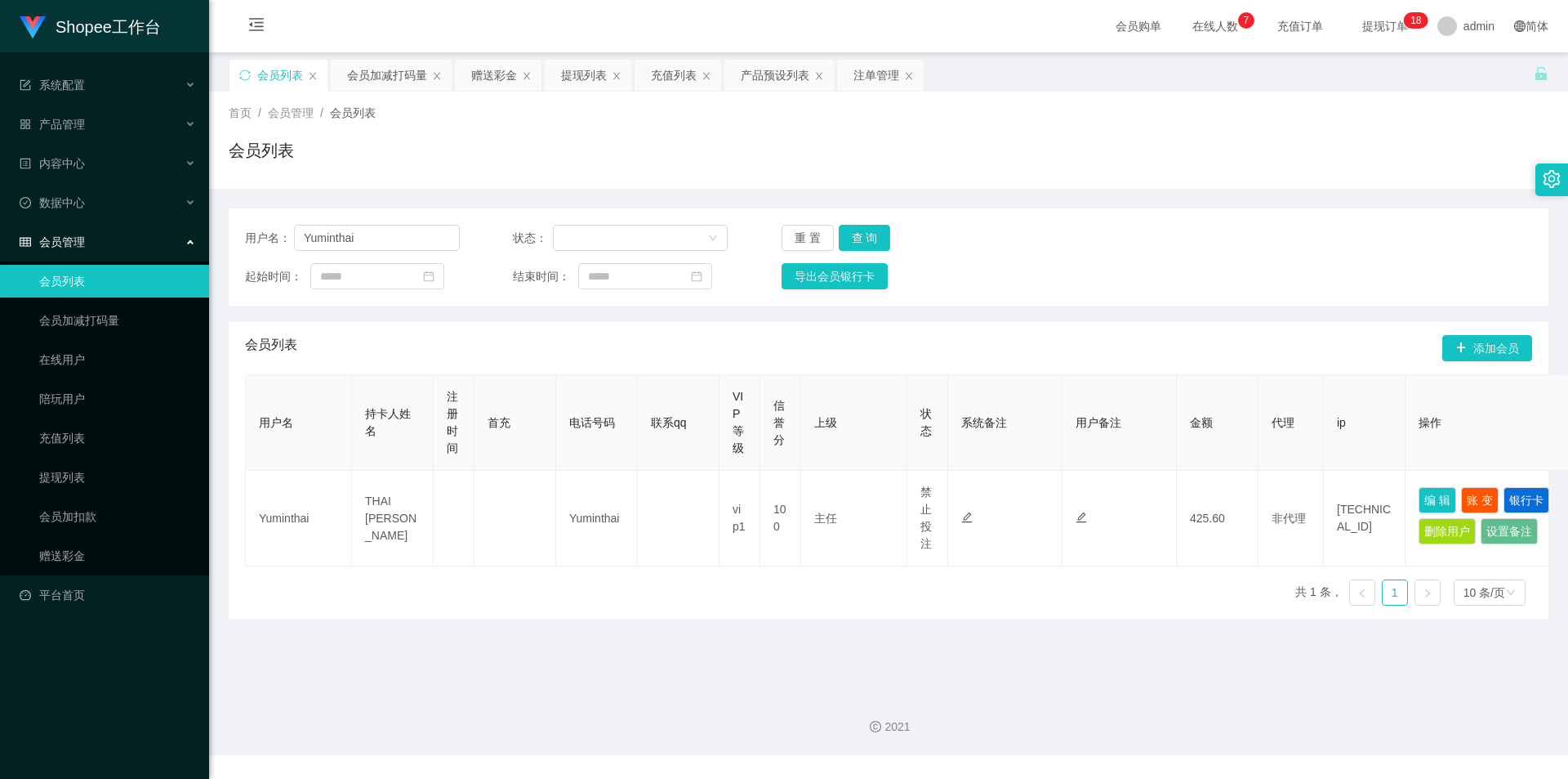
drag, startPoint x: 404, startPoint y: 256, endPoint x: 415, endPoint y: 254, distance: 11.2
click at [405, 256] on div "用户名： Yuminthai 状态： 重 置 查 询 起始时间： 结束时间： 导出会员银行卡" at bounding box center [888, 256] width 1319 height 97
click at [416, 236] on input "Yuminthai" at bounding box center [377, 237] width 166 height 26
paste input "money come"
type input "money come"
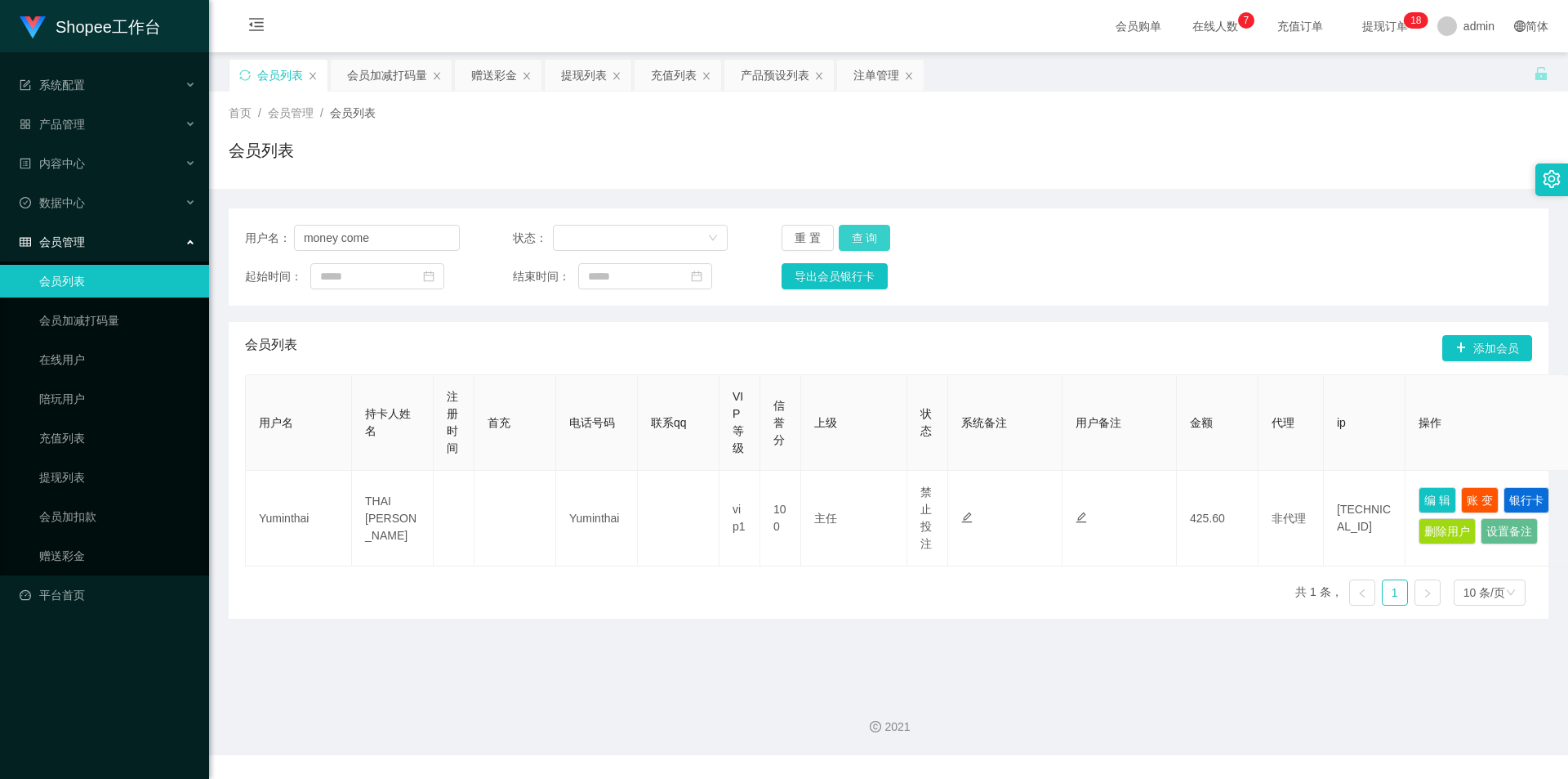
drag, startPoint x: 866, startPoint y: 241, endPoint x: 875, endPoint y: 245, distance: 9.8
click at [866, 241] on button "查 询" at bounding box center [865, 237] width 52 height 26
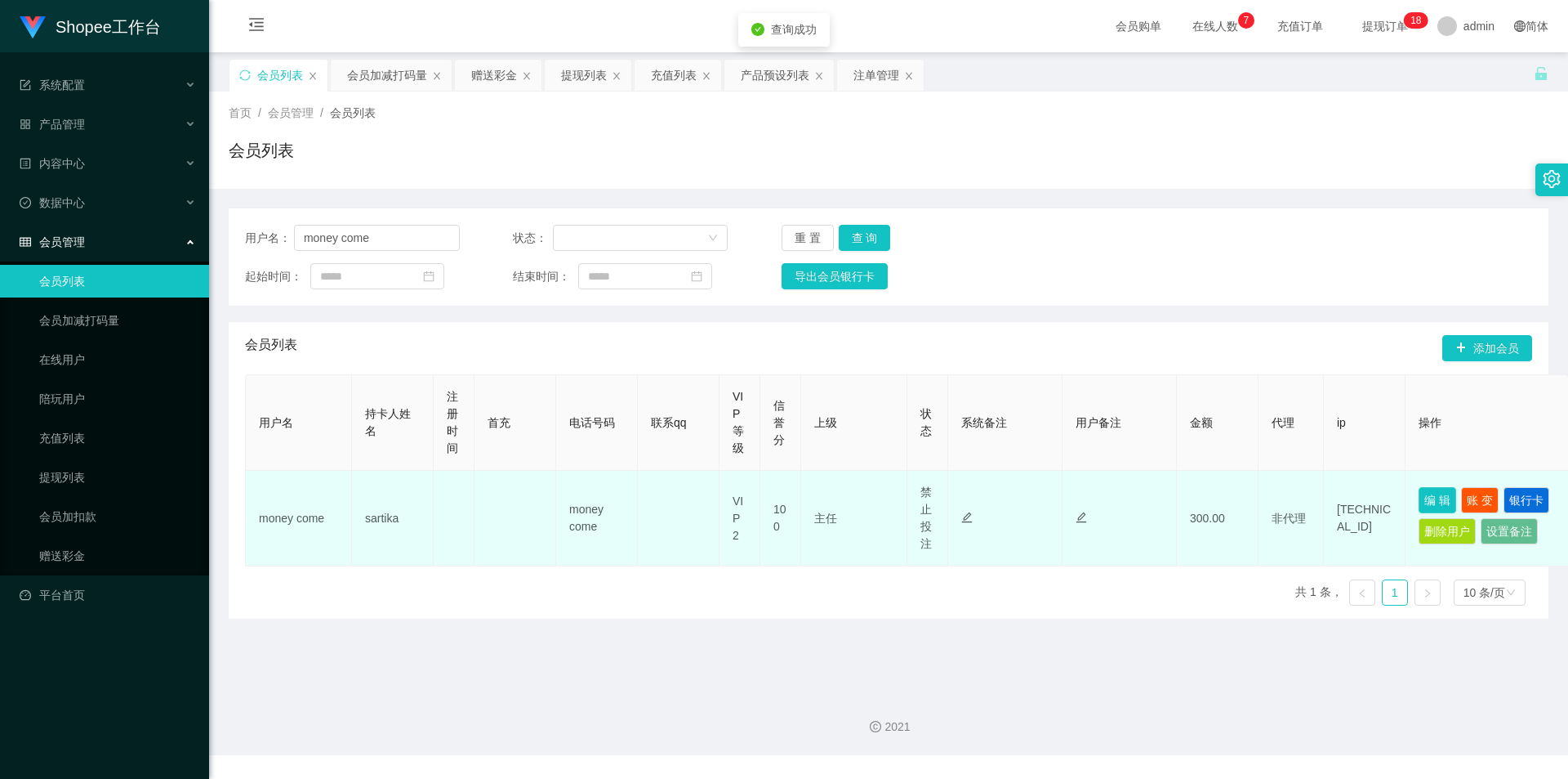
click at [1452, 499] on button "编 辑" at bounding box center [1437, 499] width 38 height 26
type input "money come"
type input "sartika"
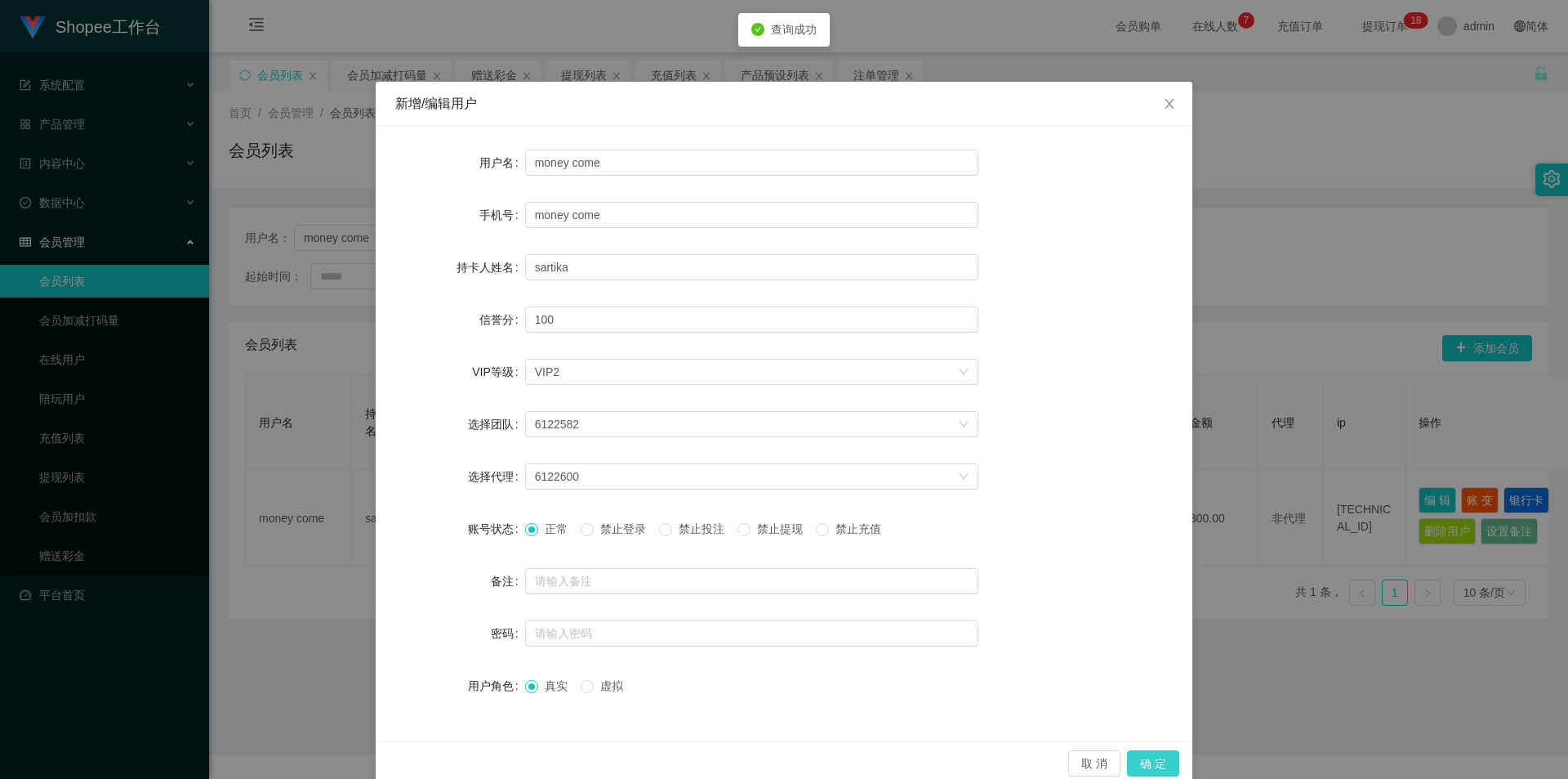
click at [1146, 763] on button "确 定" at bounding box center [1153, 762] width 52 height 26
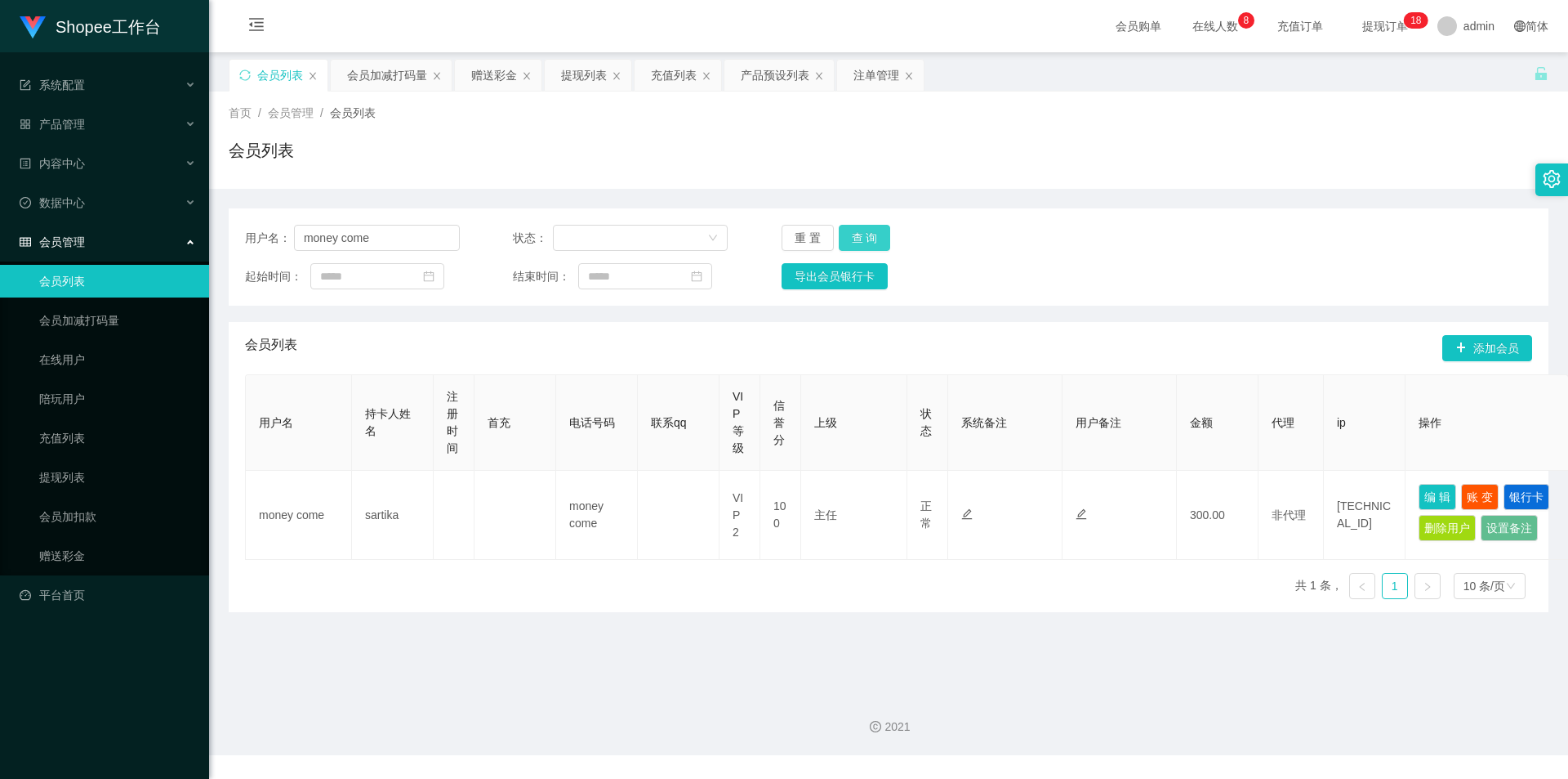
click at [871, 232] on button "查 询" at bounding box center [865, 237] width 52 height 26
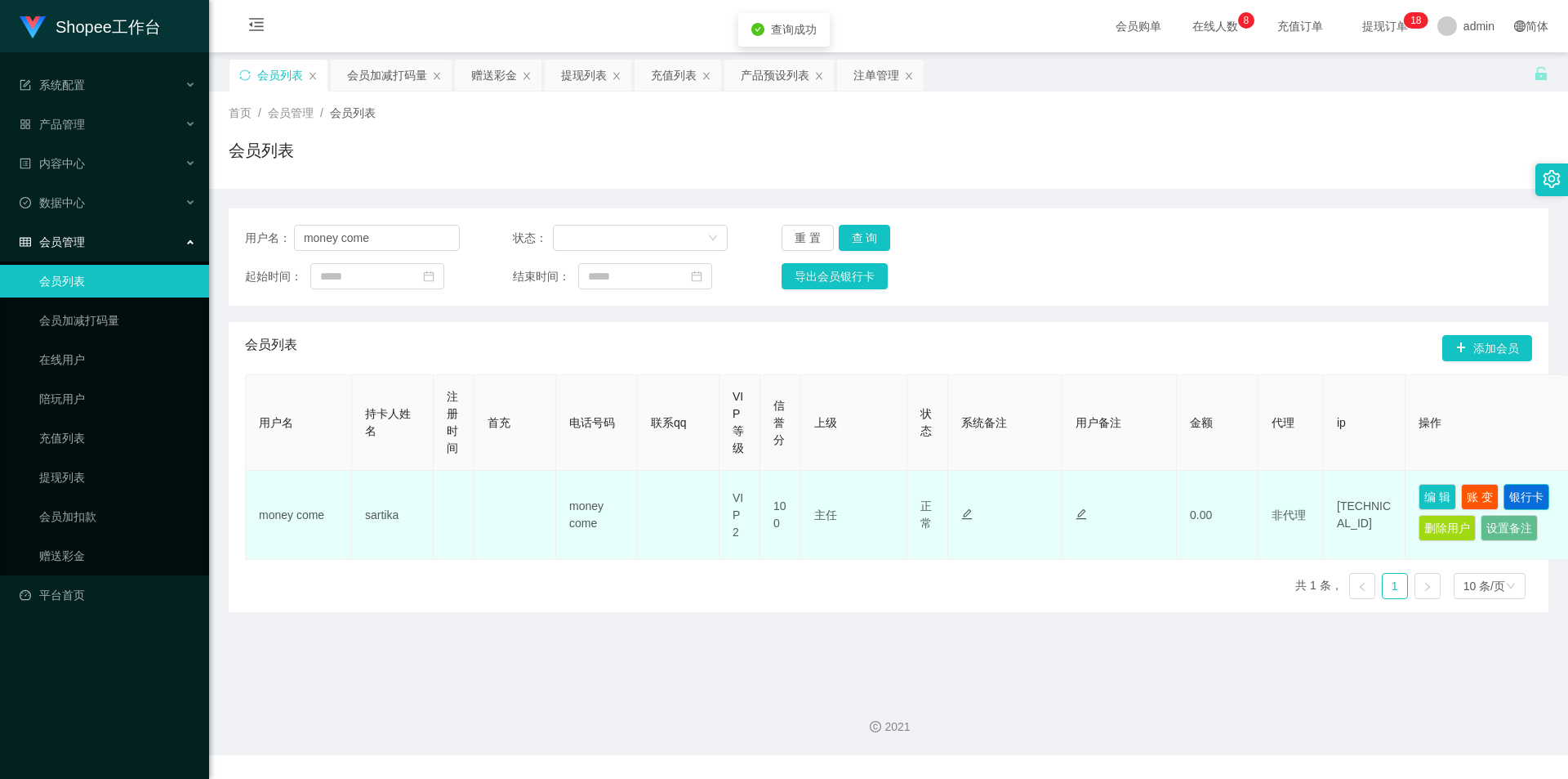
click at [1500, 501] on td "编 辑 账 变 银行卡 删除用户 设置备注" at bounding box center [1487, 516] width 163 height 89
click at [1418, 488] on button "编 辑" at bounding box center [1437, 496] width 38 height 26
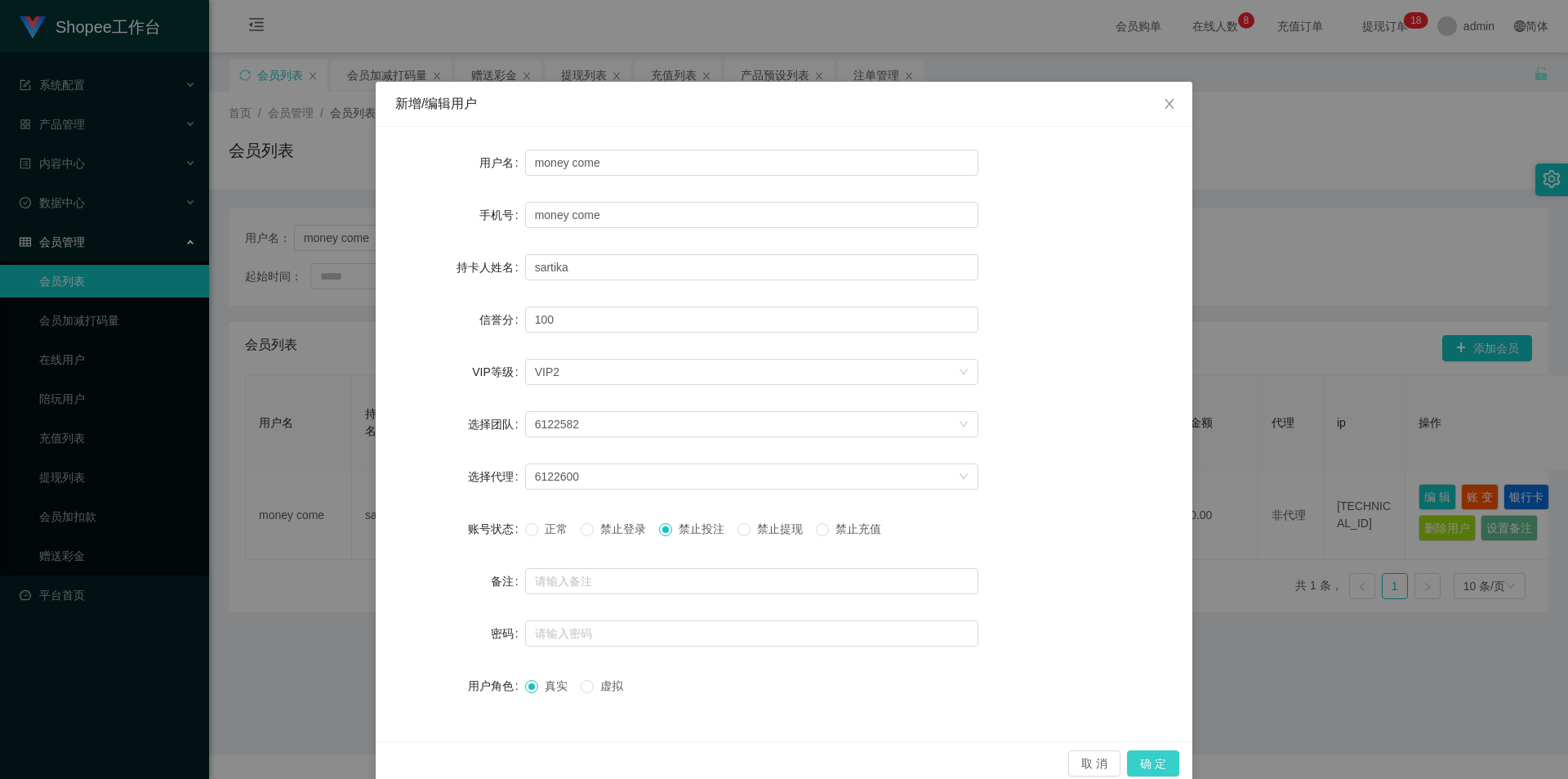
drag, startPoint x: 1170, startPoint y: 755, endPoint x: 1017, endPoint y: 777, distance: 154.6
click at [1170, 755] on button "确 定" at bounding box center [1153, 762] width 52 height 26
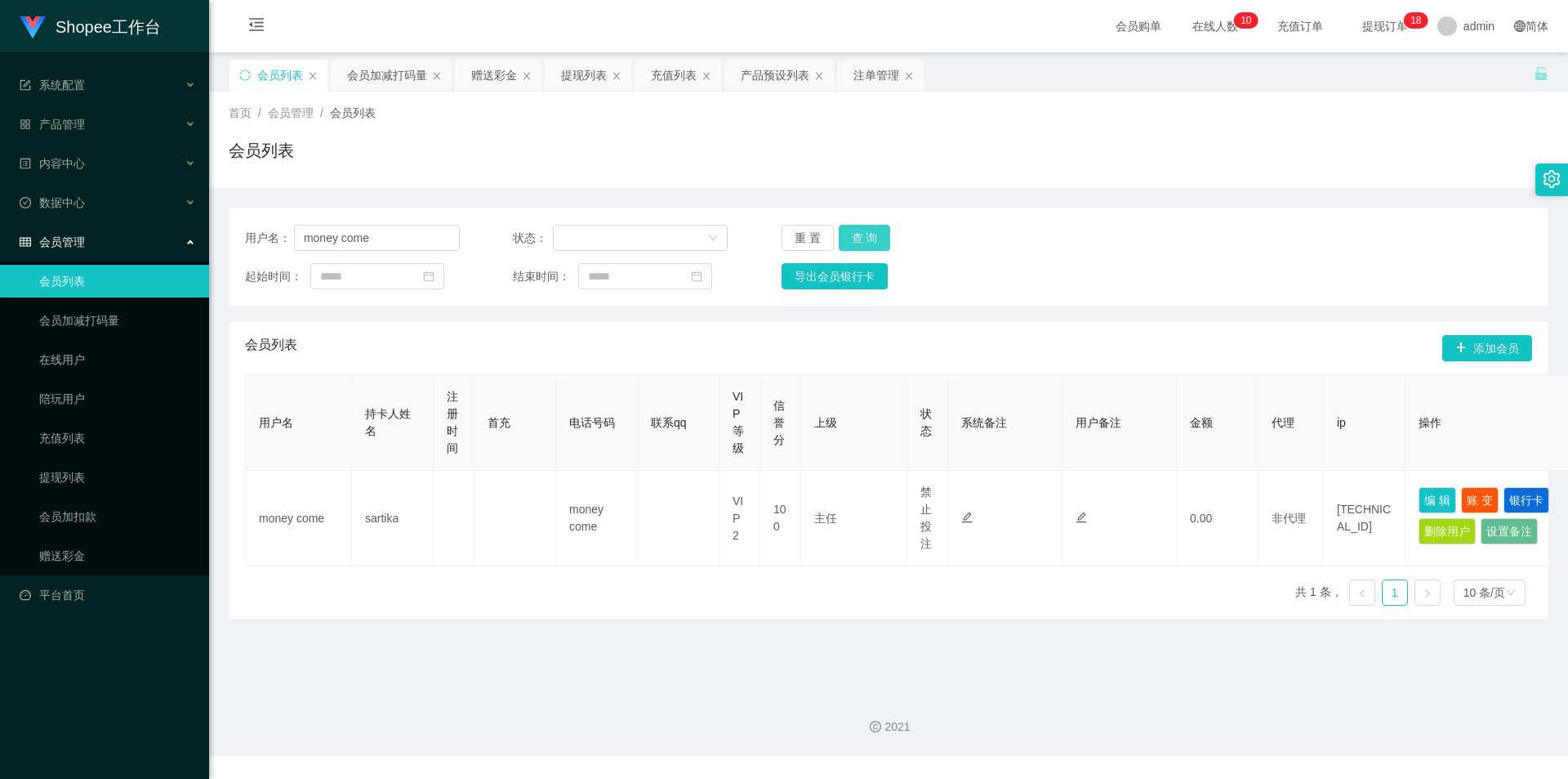
click at [860, 233] on button "查 询" at bounding box center [865, 237] width 52 height 26
click at [421, 232] on input "money come" at bounding box center [377, 237] width 166 height 26
drag, startPoint x: 364, startPoint y: 64, endPoint x: 372, endPoint y: 105, distance: 41.8
click at [364, 64] on div "会员加减打码量" at bounding box center [386, 75] width 80 height 31
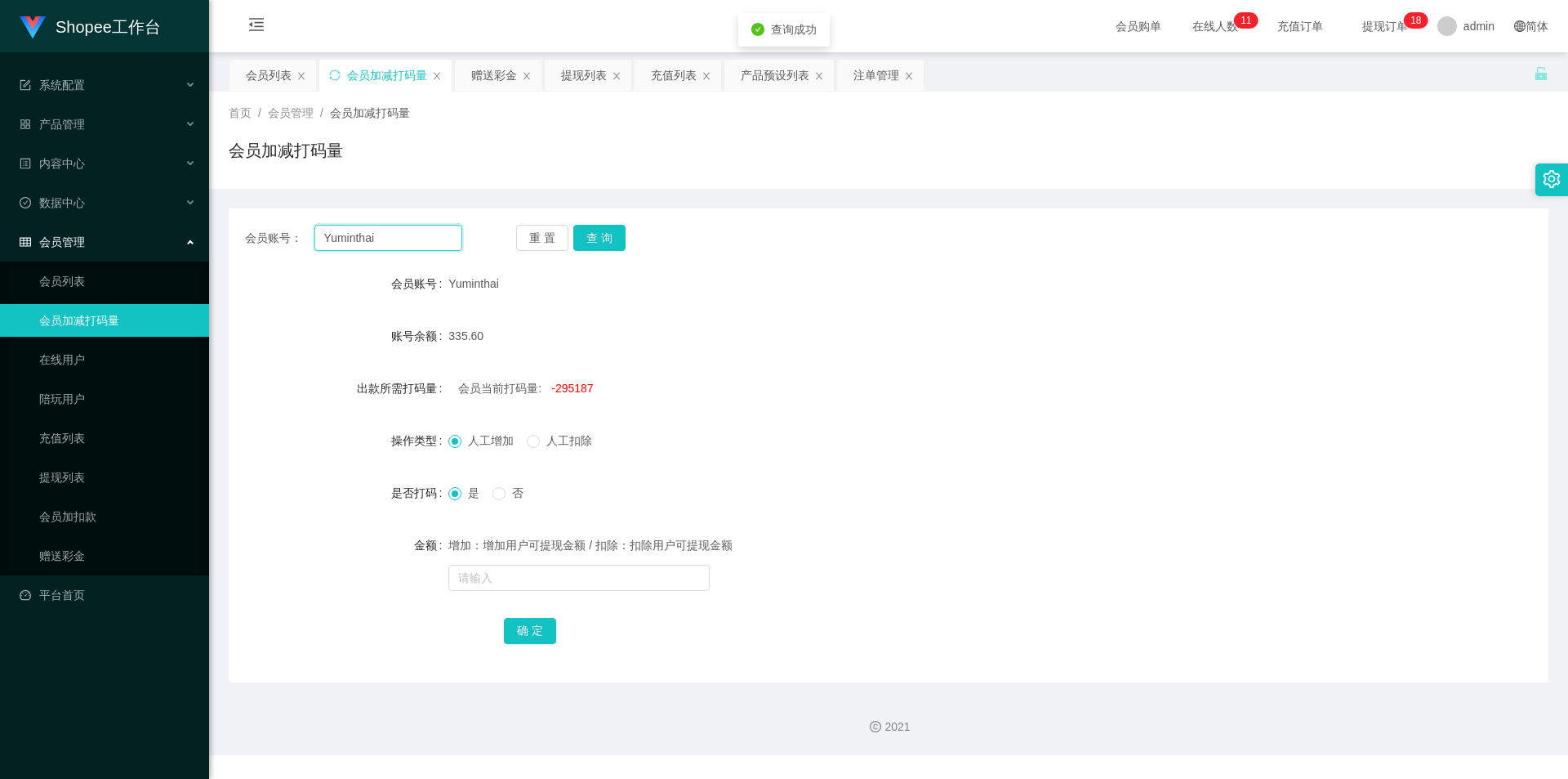
click at [363, 245] on input "Yuminthai" at bounding box center [388, 237] width 148 height 26
paste input "money come"
type input "money come"
drag, startPoint x: 600, startPoint y: 232, endPoint x: 580, endPoint y: 322, distance: 92.2
click at [600, 232] on button "查 询" at bounding box center [599, 237] width 52 height 26
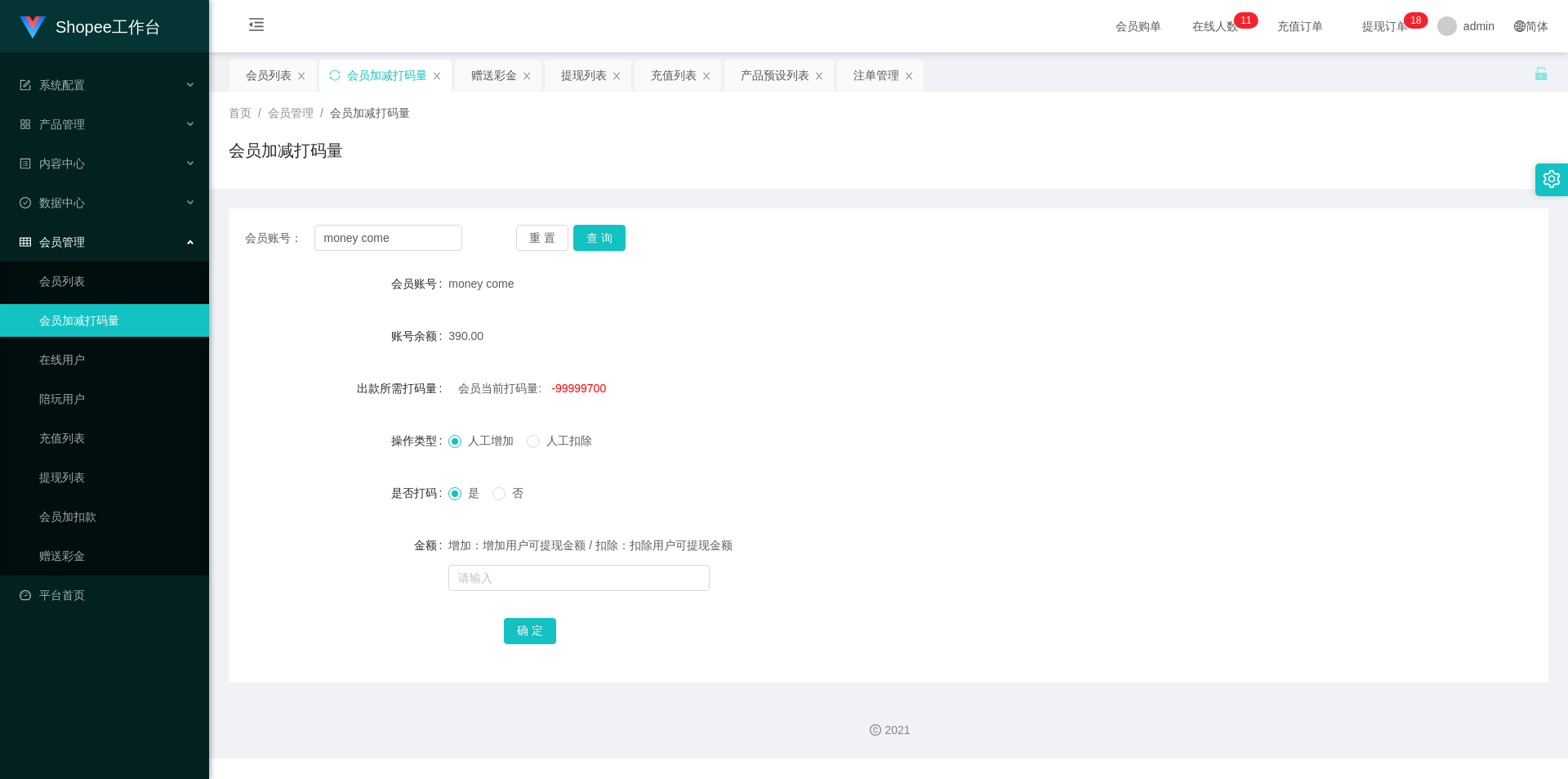
click at [584, 389] on span "-99999700" at bounding box center [579, 388] width 54 height 13
copy span "99999700"
click at [557, 580] on input "text" at bounding box center [579, 577] width 261 height 26
paste input "99999700"
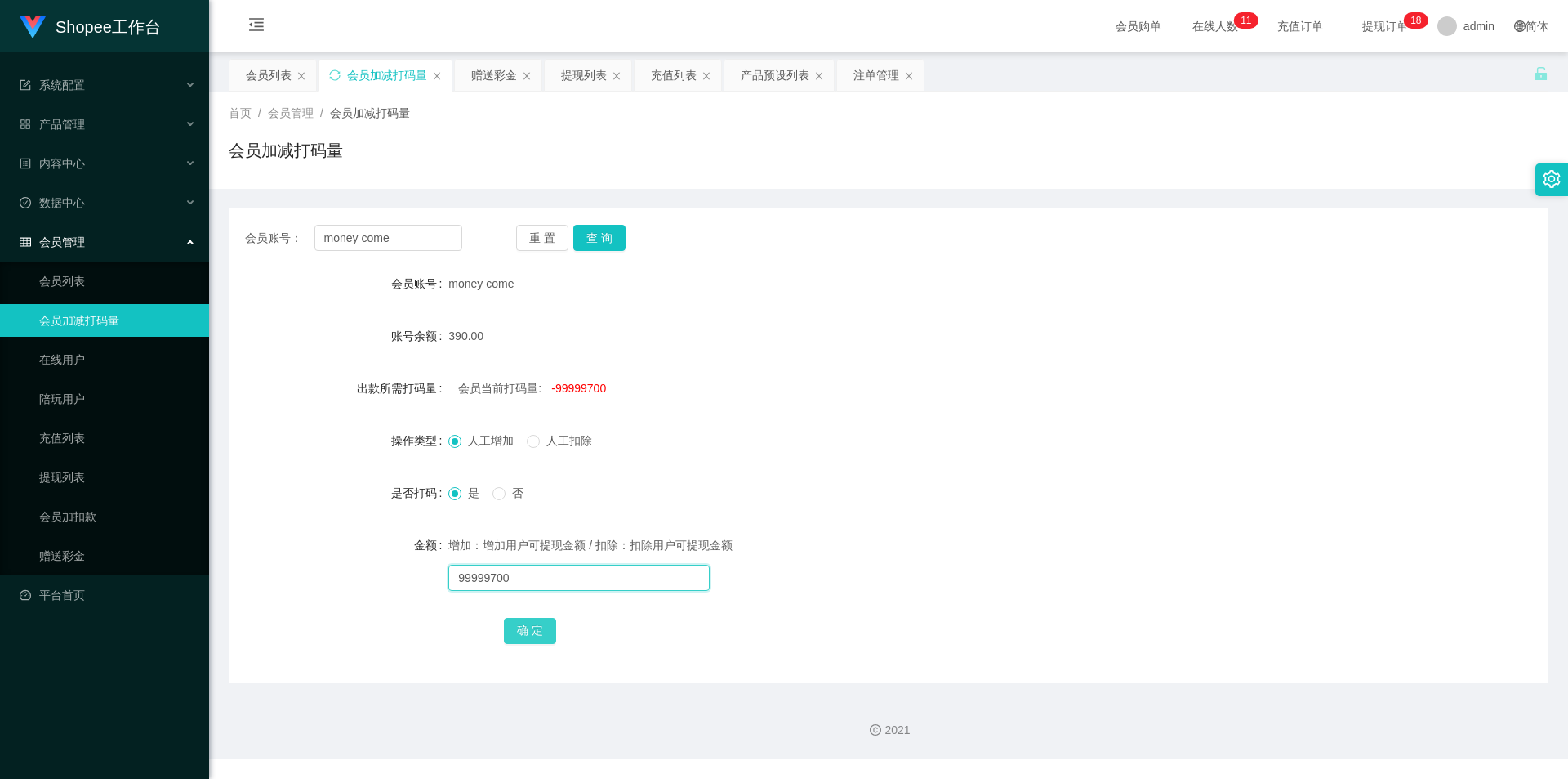
type input "99999700"
click at [530, 622] on button "确 定" at bounding box center [530, 630] width 52 height 26
click at [546, 579] on input "text" at bounding box center [579, 577] width 261 height 26
type input "5000"
drag, startPoint x: 532, startPoint y: 630, endPoint x: 529, endPoint y: 643, distance: 13.3
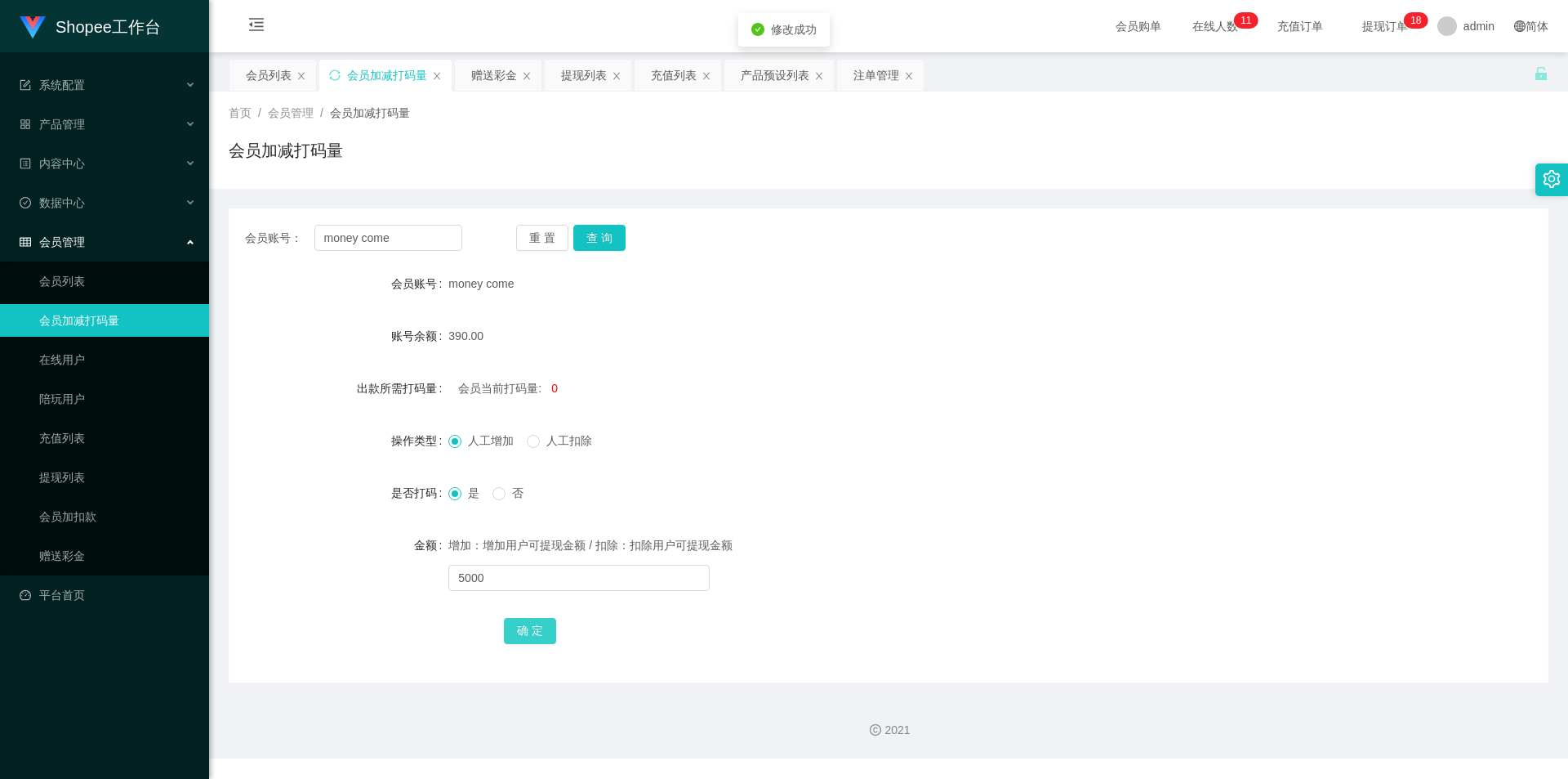
click at [532, 630] on button "确 定" at bounding box center [530, 630] width 52 height 26
